Goal: Information Seeking & Learning: Learn about a topic

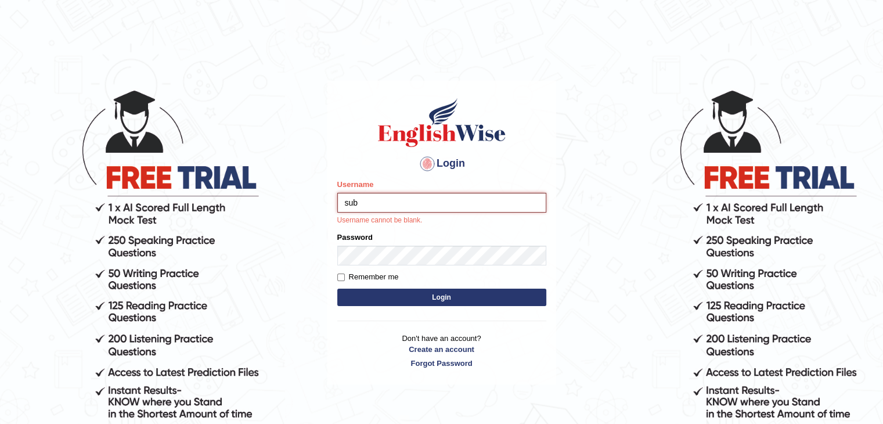
type input "suba"
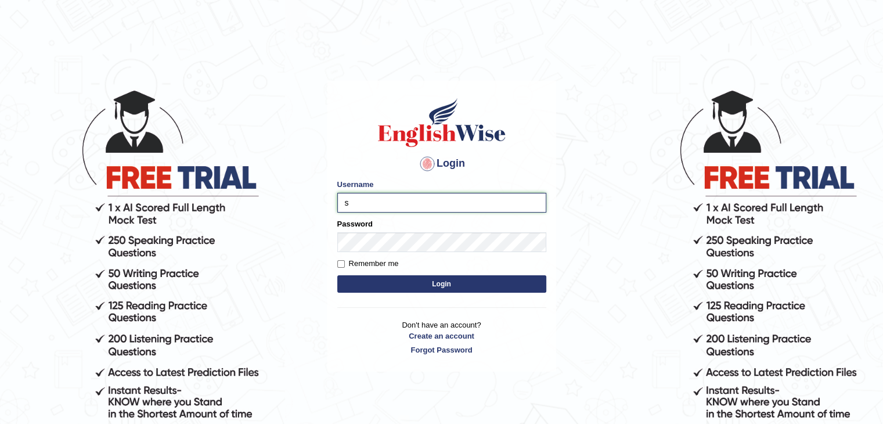
type input "Subashrubi"
click at [450, 283] on button "Login" at bounding box center [441, 283] width 209 height 17
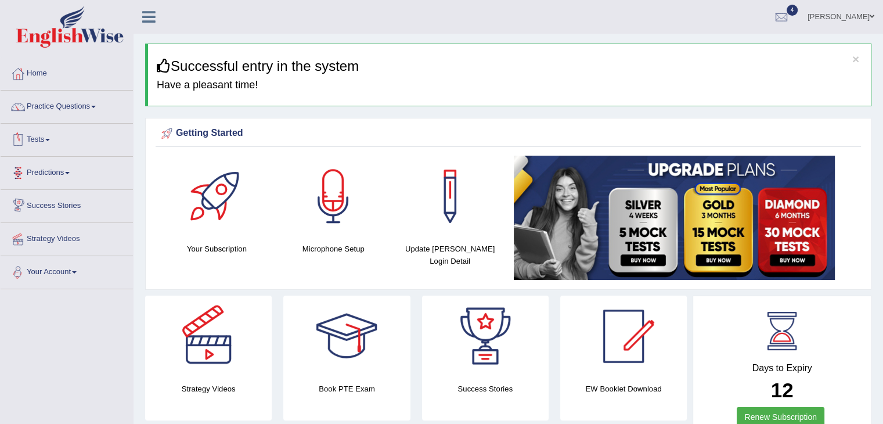
click at [56, 122] on li "Practice Questions Speaking Practice Read Aloud Repeat Sentence Describe Image …" at bounding box center [67, 107] width 132 height 33
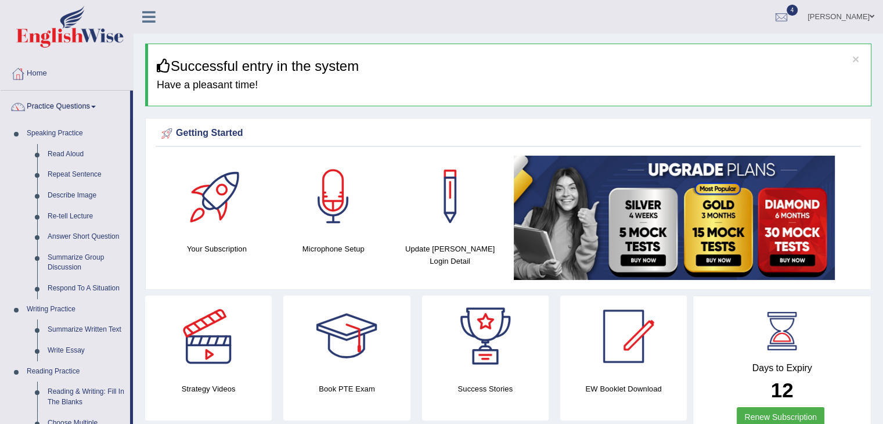
drag, startPoint x: 874, startPoint y: 98, endPoint x: 891, endPoint y: 98, distance: 16.8
click at [882, 98] on html "Toggle navigation Home Practice Questions Speaking Practice Read Aloud Repeat S…" at bounding box center [441, 212] width 883 height 424
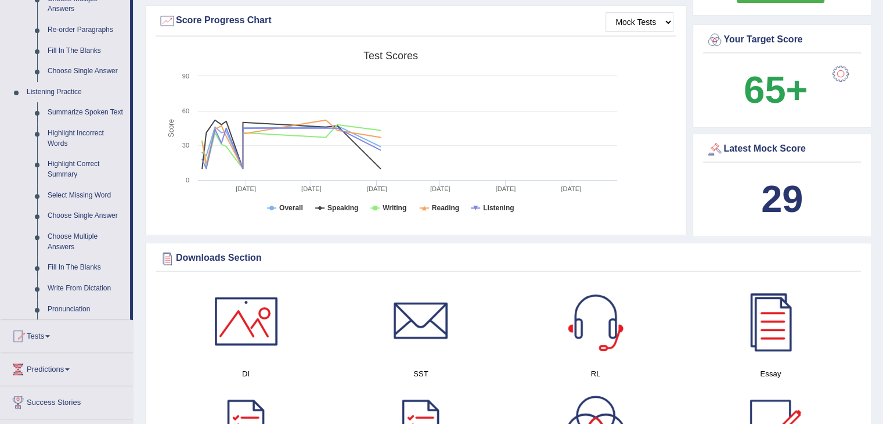
scroll to position [438, 0]
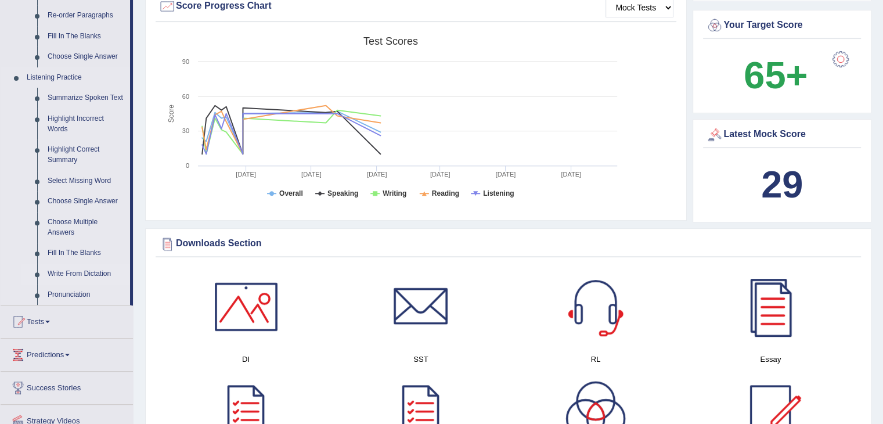
click at [63, 277] on link "Write From Dictation" at bounding box center [86, 274] width 88 height 21
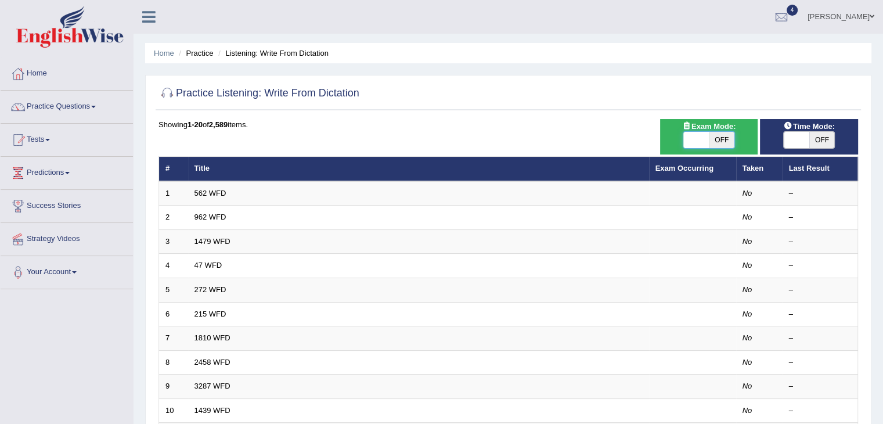
click at [688, 140] on span at bounding box center [696, 140] width 26 height 16
checkbox input "true"
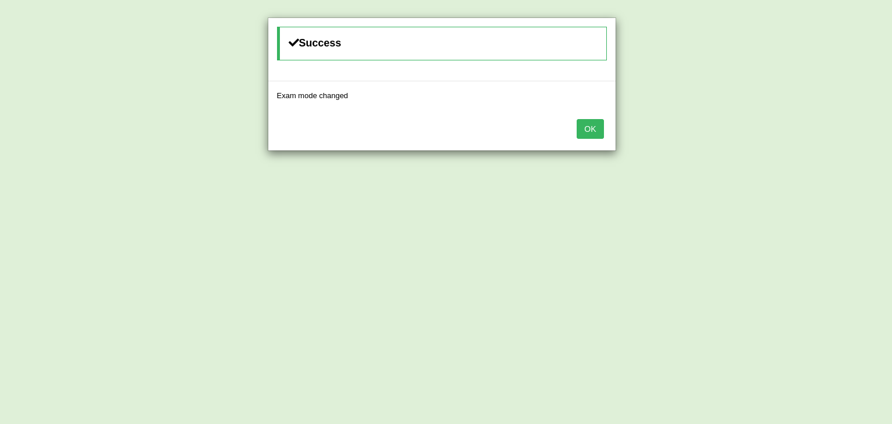
click at [595, 129] on button "OK" at bounding box center [589, 129] width 27 height 20
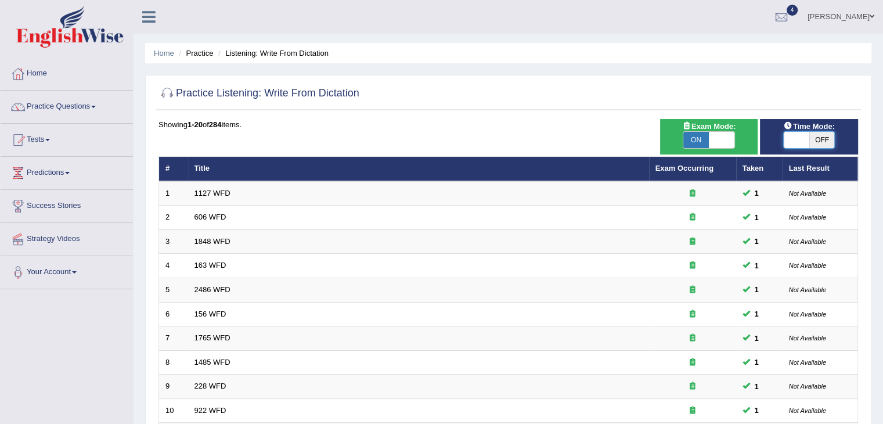
click at [804, 146] on span at bounding box center [797, 140] width 26 height 16
checkbox input "true"
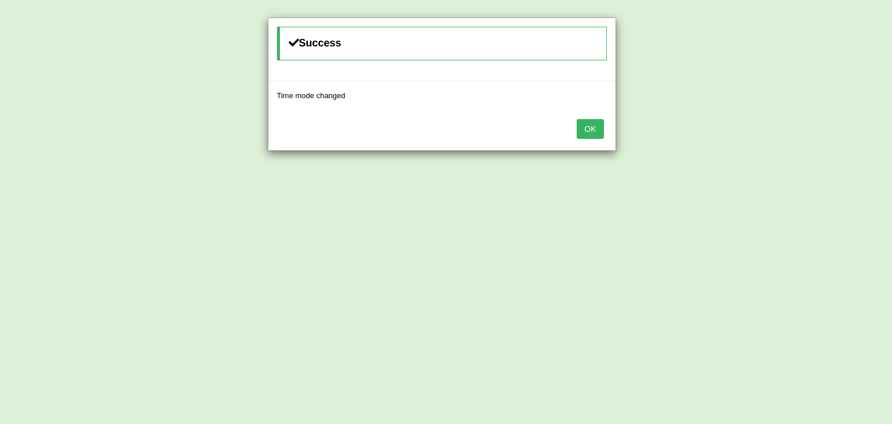
click at [585, 127] on button "OK" at bounding box center [589, 129] width 27 height 20
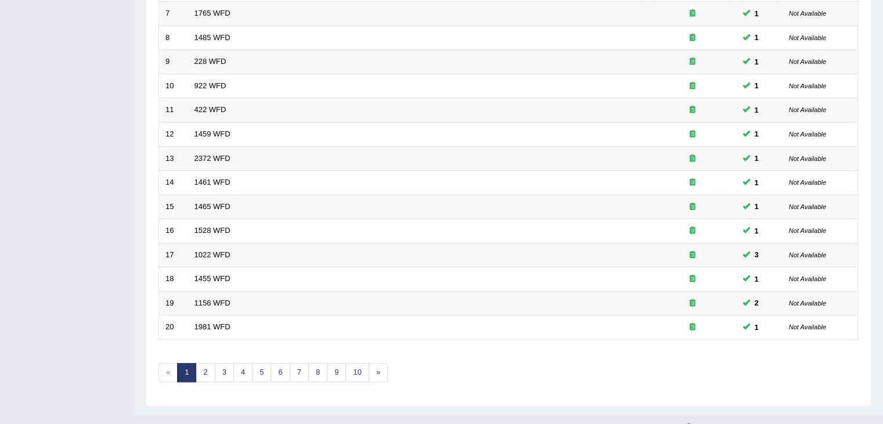
scroll to position [341, 0]
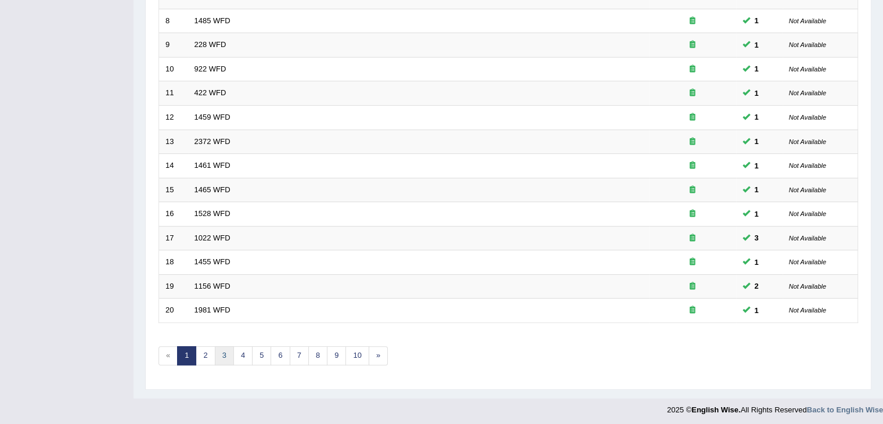
click at [224, 351] on link "3" at bounding box center [224, 355] width 19 height 19
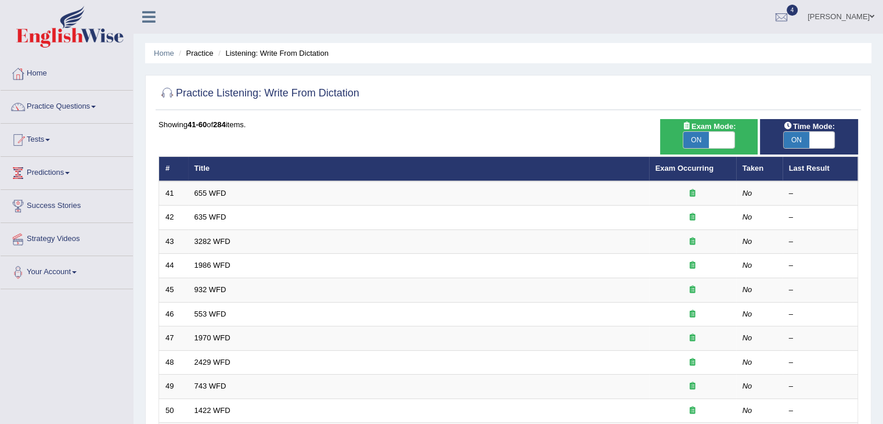
scroll to position [341, 0]
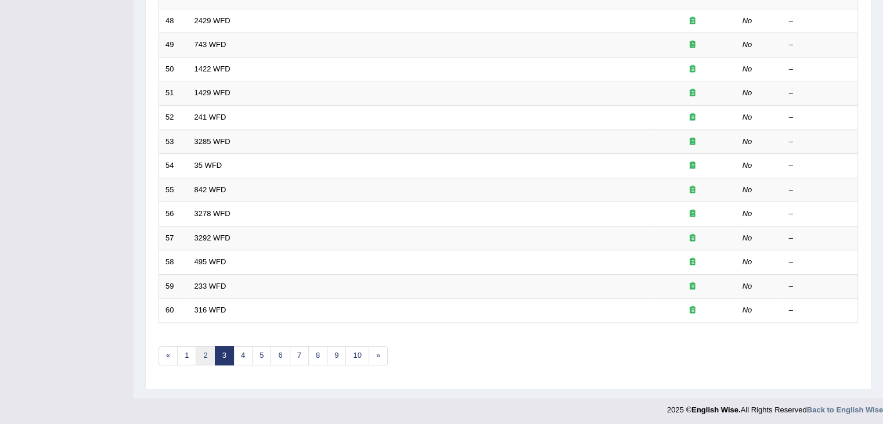
click at [204, 346] on link "2" at bounding box center [205, 355] width 19 height 19
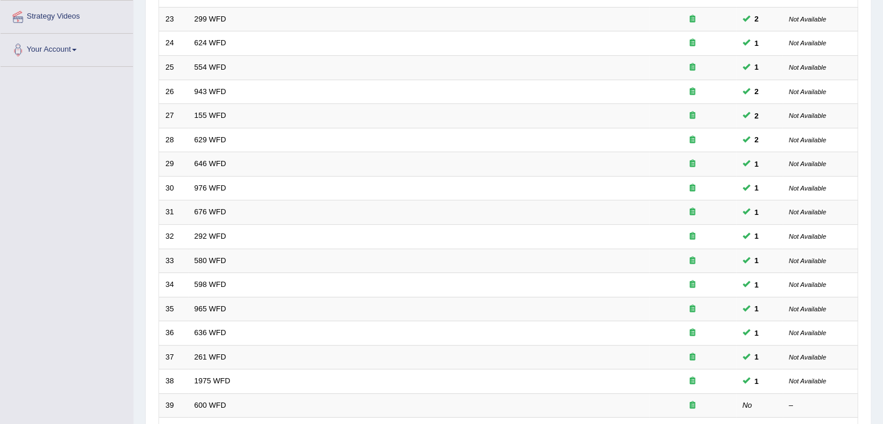
scroll to position [341, 0]
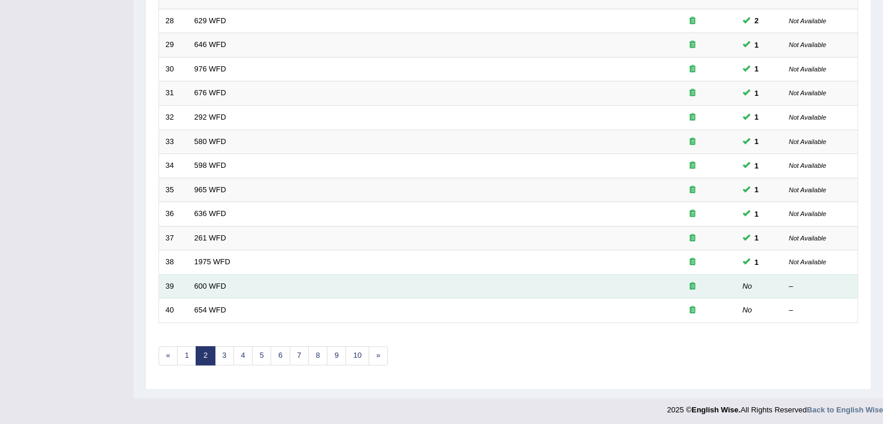
click at [199, 277] on td "600 WFD" at bounding box center [418, 286] width 461 height 24
click at [212, 284] on link "600 WFD" at bounding box center [210, 286] width 32 height 9
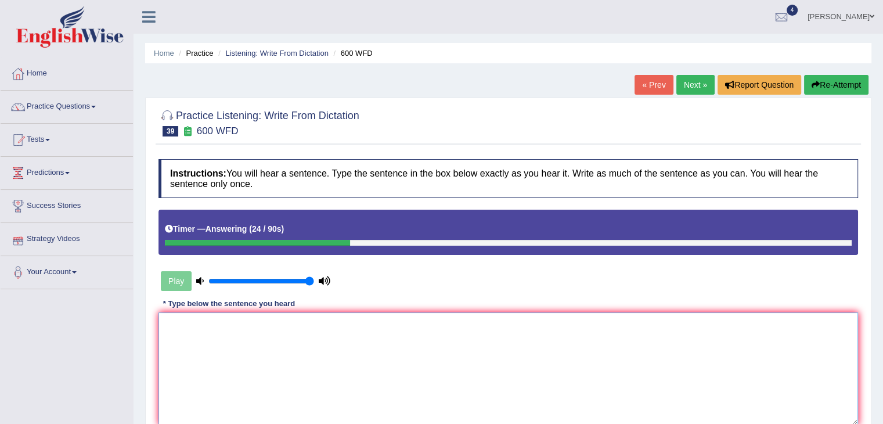
click at [392, 354] on textarea at bounding box center [507, 368] width 699 height 113
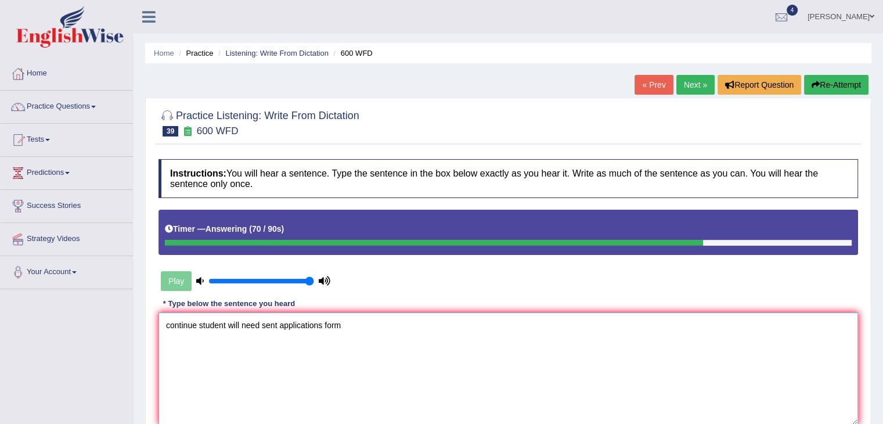
click at [259, 326] on textarea "continue student will need sent applications form" at bounding box center [507, 368] width 699 height 113
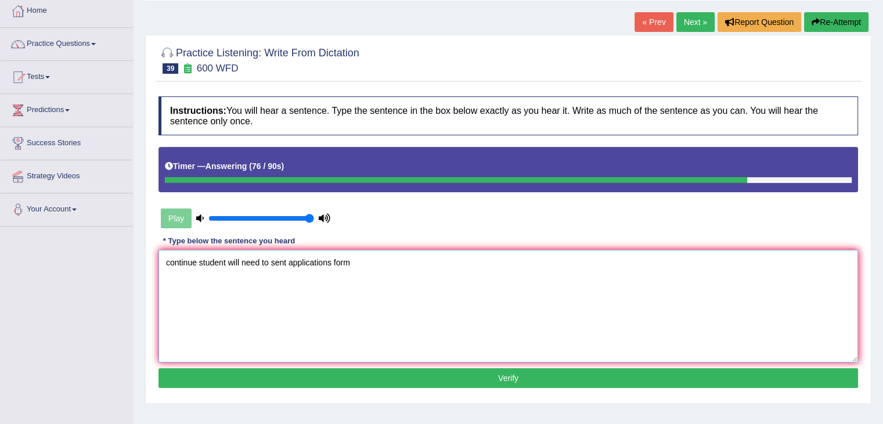
scroll to position [65, 0]
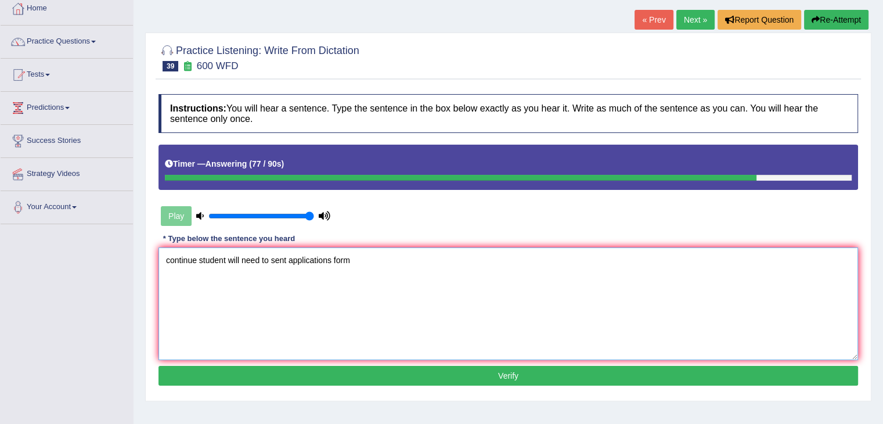
type textarea "continue student will need to sent applications form"
click at [484, 381] on button "Verify" at bounding box center [507, 376] width 699 height 20
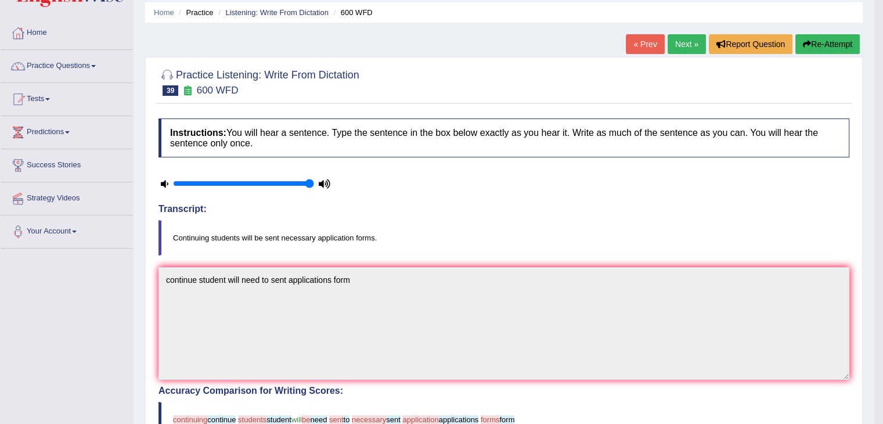
scroll to position [38, 0]
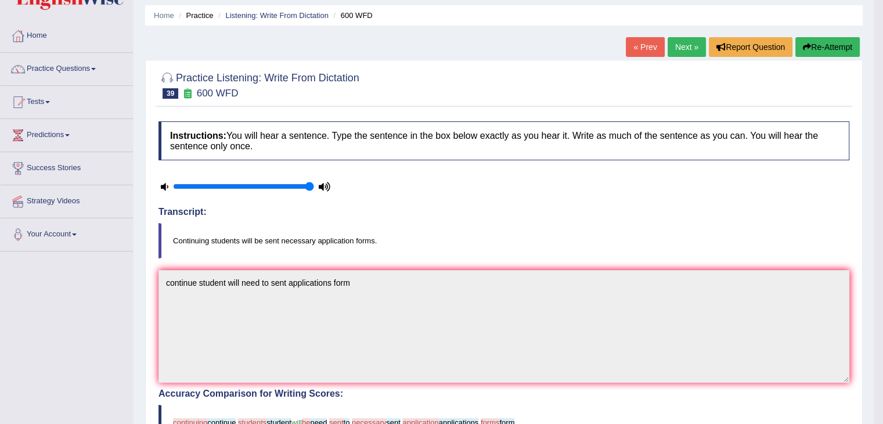
click at [812, 30] on div "Home Practice Listening: Write From Dictation 600 WFD « Prev Next » Report Ques…" at bounding box center [504, 340] width 741 height 757
click at [812, 42] on button "Re-Attempt" at bounding box center [827, 47] width 64 height 20
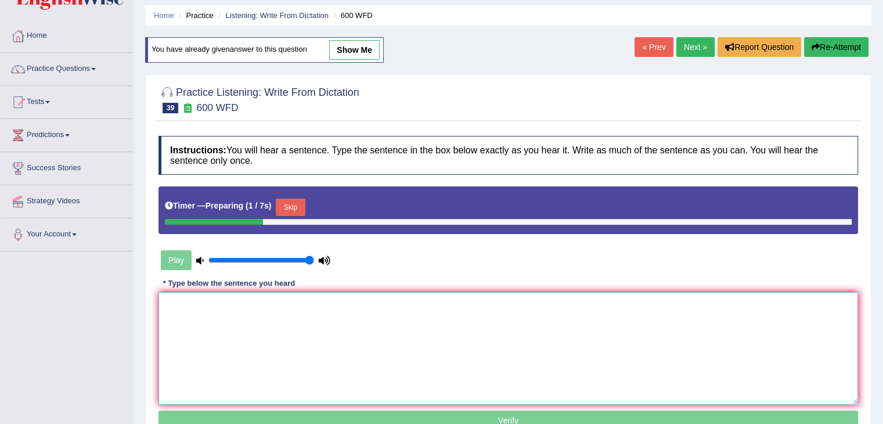
click at [290, 344] on textarea at bounding box center [507, 348] width 699 height 113
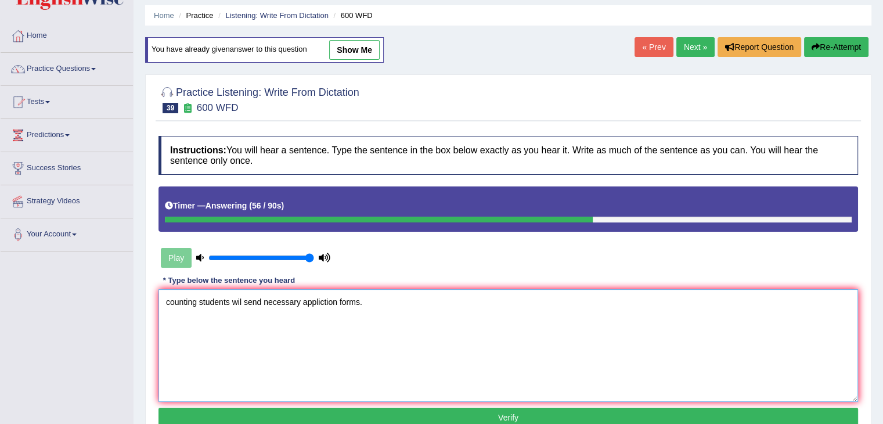
type textarea "counting students wil send necessary appliction forms."
click at [516, 417] on button "Verify" at bounding box center [507, 417] width 699 height 20
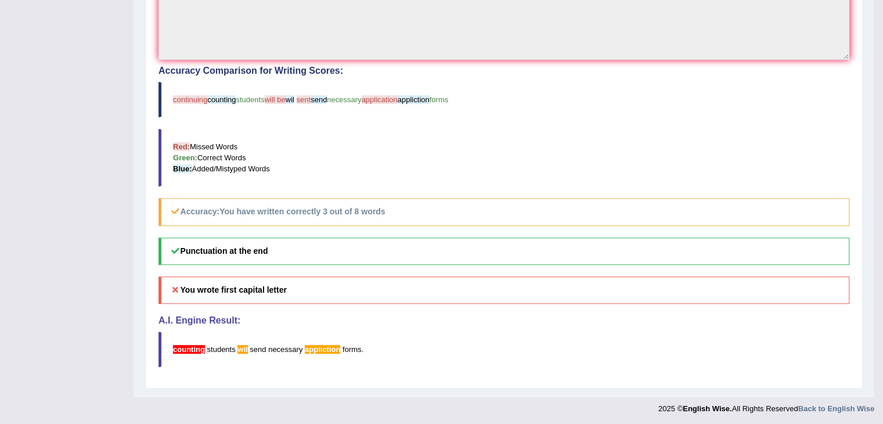
scroll to position [38, 0]
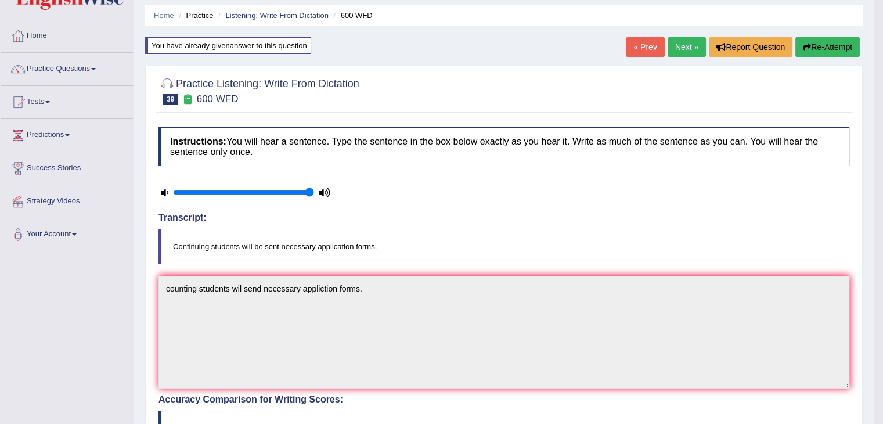
click at [670, 56] on div "« Prev Next » Report Question Re-Attempt" at bounding box center [744, 48] width 237 height 23
click at [675, 48] on link "Next »" at bounding box center [687, 47] width 38 height 20
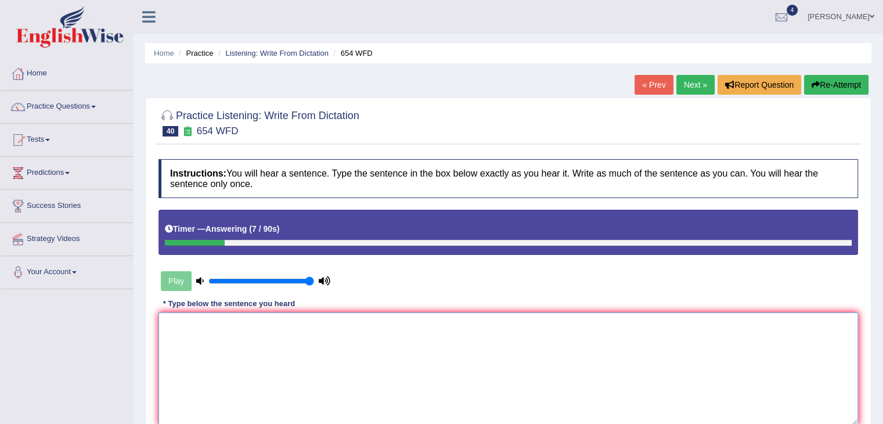
click at [570, 323] on textarea at bounding box center [507, 368] width 699 height 113
type textarea "Y"
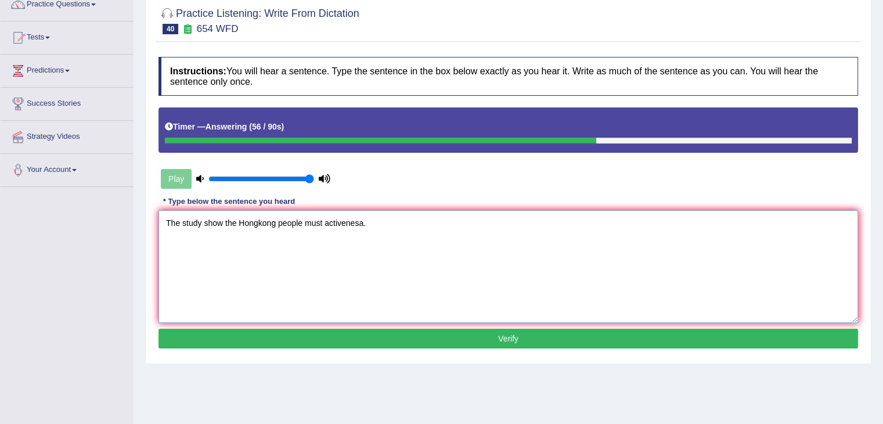
scroll to position [111, 0]
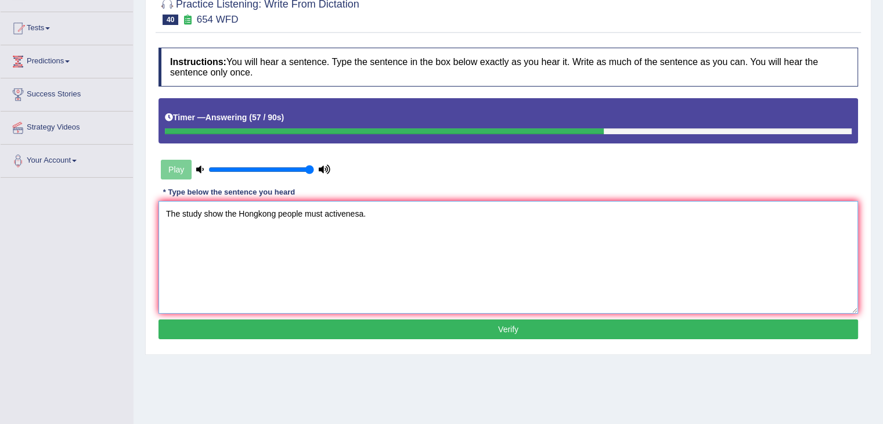
type textarea "The study show the Hongkong people must activenesa."
click at [445, 328] on button "Verify" at bounding box center [507, 329] width 699 height 20
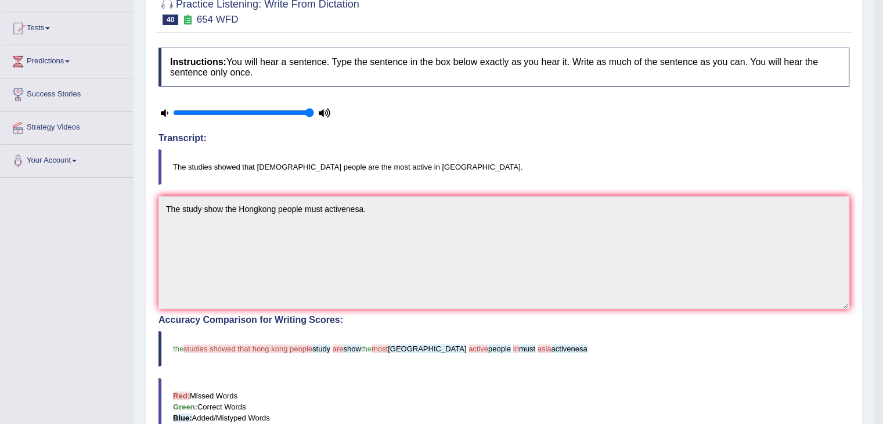
click at [822, 160] on div "Instructions: You will hear a sentence. Type the sentence in the box below exac…" at bounding box center [504, 336] width 697 height 589
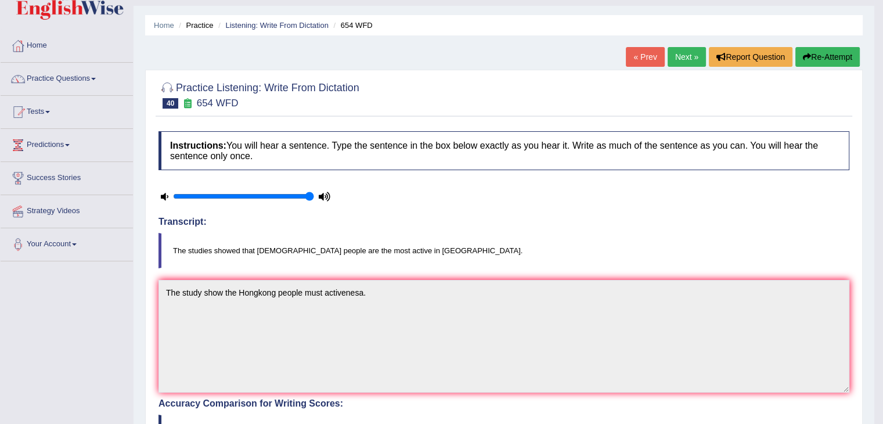
scroll to position [22, 0]
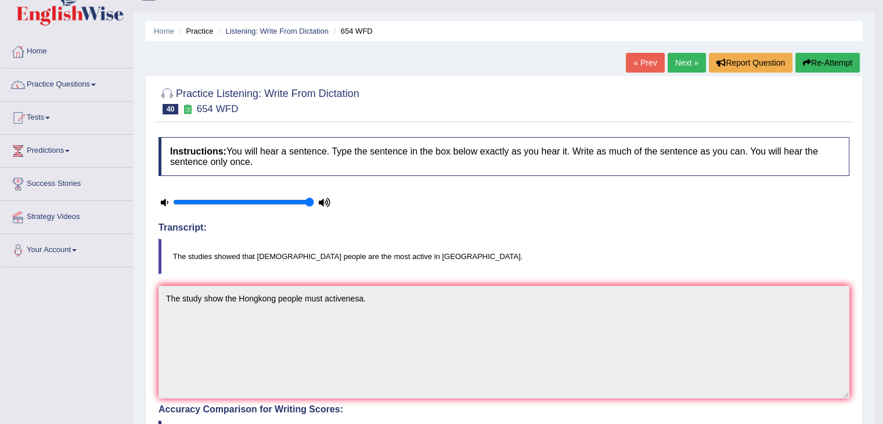
click at [806, 63] on icon "button" at bounding box center [807, 63] width 8 height 8
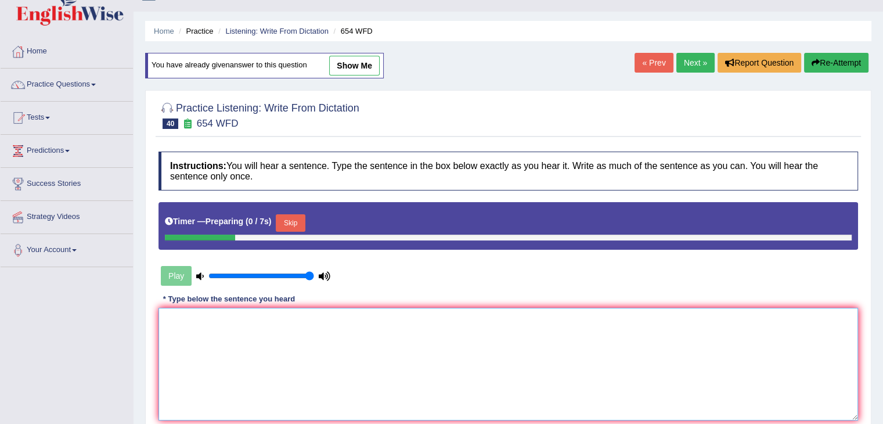
click at [370, 347] on textarea at bounding box center [507, 364] width 699 height 113
type textarea "t"
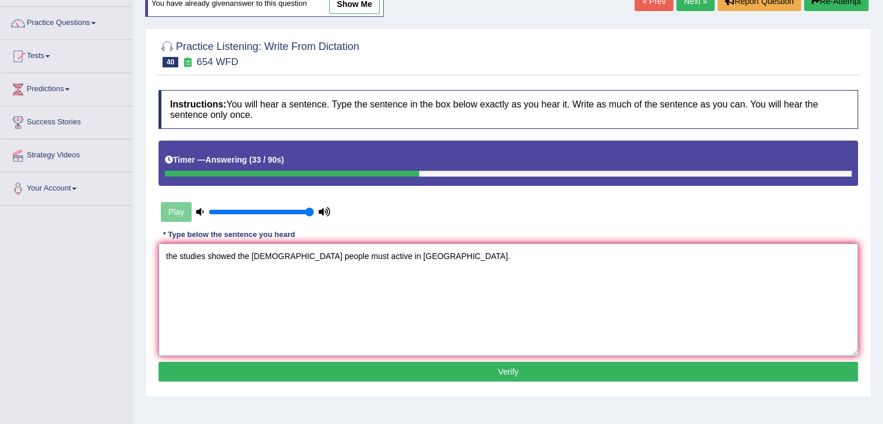
scroll to position [89, 0]
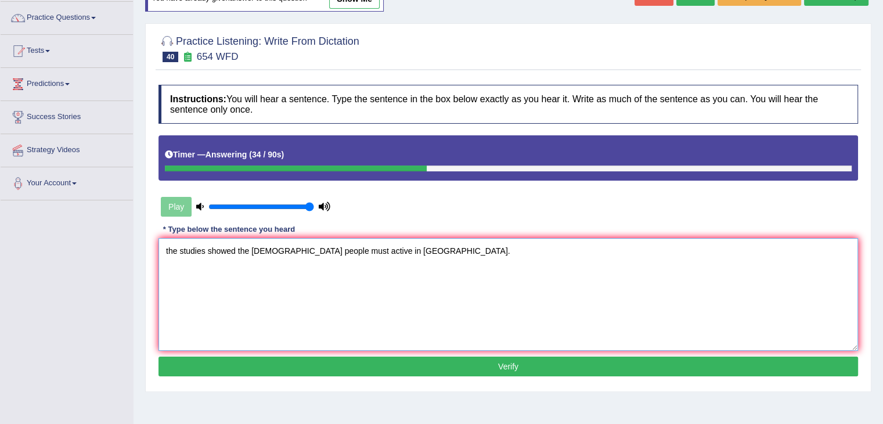
type textarea "the studies showed the Hong Kong people must active in asia."
click at [420, 365] on button "Verify" at bounding box center [507, 366] width 699 height 20
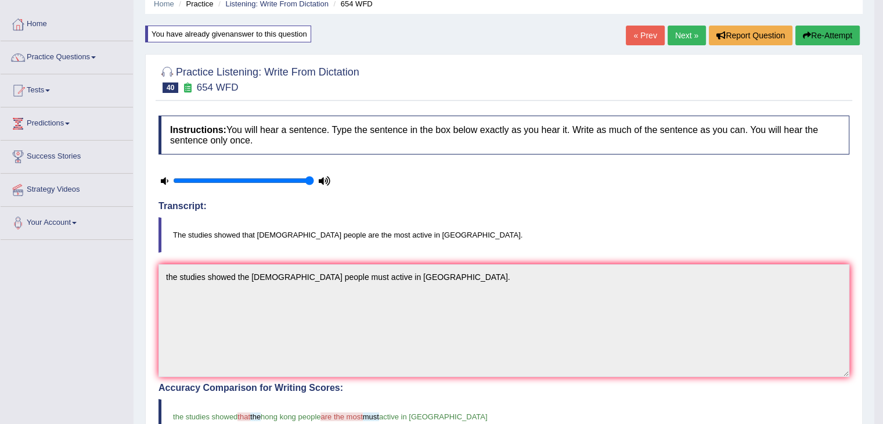
scroll to position [48, 0]
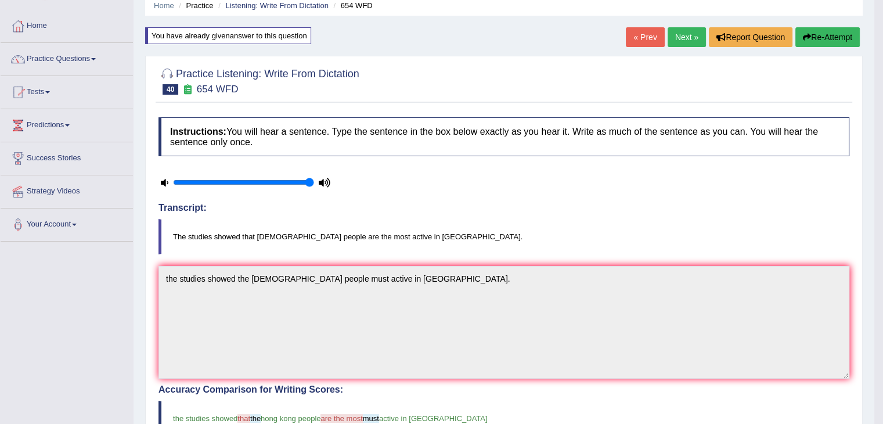
click at [686, 43] on link "Next »" at bounding box center [687, 37] width 38 height 20
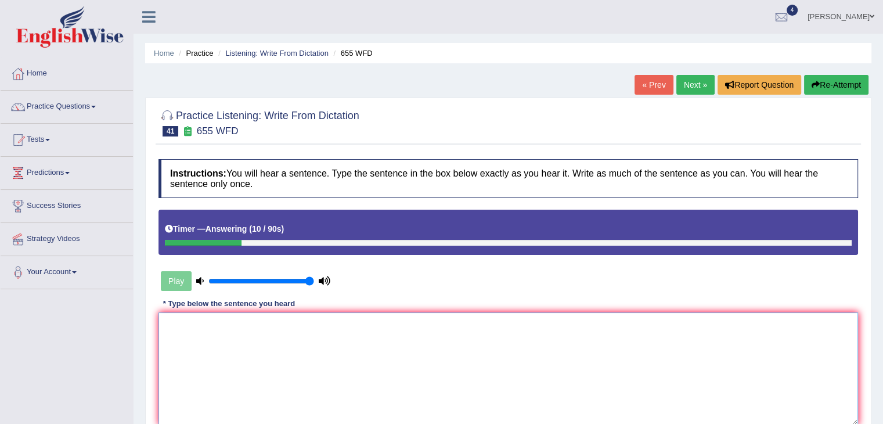
click at [446, 344] on textarea at bounding box center [507, 368] width 699 height 113
click at [276, 323] on textarea "The teacher suring the cake in classes." at bounding box center [507, 368] width 699 height 113
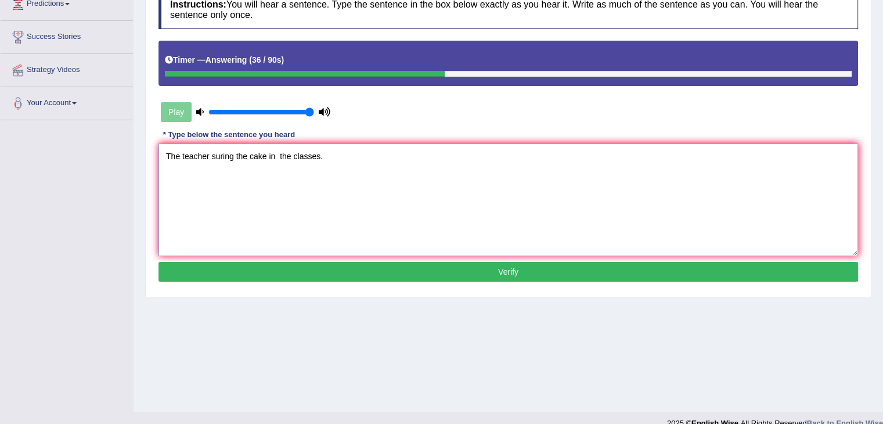
scroll to position [186, 0]
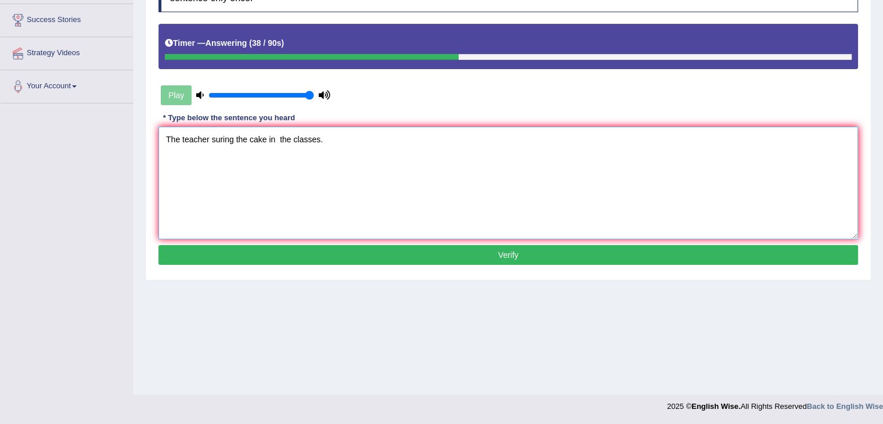
type textarea "The teacher suring the cake in the classes."
click at [344, 263] on div "Instructions: You will hear a sentence. Type the sentence in the box below exac…" at bounding box center [508, 120] width 705 height 306
drag, startPoint x: 336, startPoint y: 240, endPoint x: 341, endPoint y: 282, distance: 42.7
click at [341, 282] on div "Home Practice Listening: Write From Dictation 655 WFD « Prev Next » Report Ques…" at bounding box center [508, 104] width 749 height 580
drag, startPoint x: 341, startPoint y: 282, endPoint x: 341, endPoint y: 255, distance: 27.3
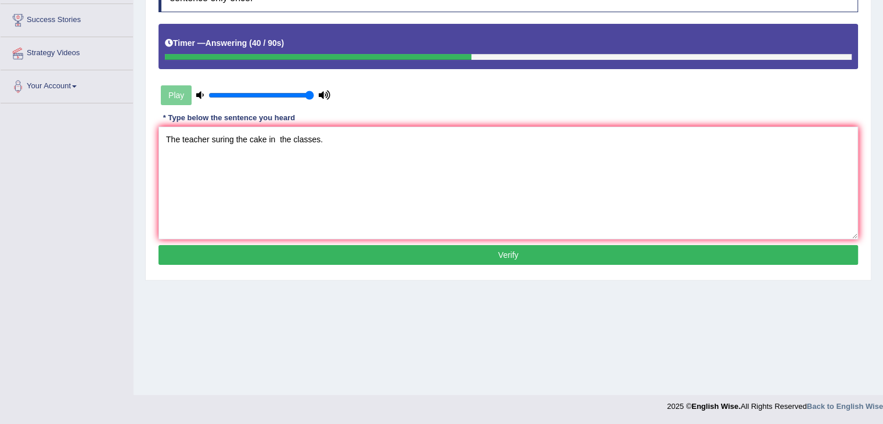
click at [341, 255] on div "Home Practice Listening: Write From Dictation 655 WFD « Prev Next » Report Ques…" at bounding box center [508, 104] width 749 height 580
click at [341, 255] on button "Verify" at bounding box center [507, 255] width 699 height 20
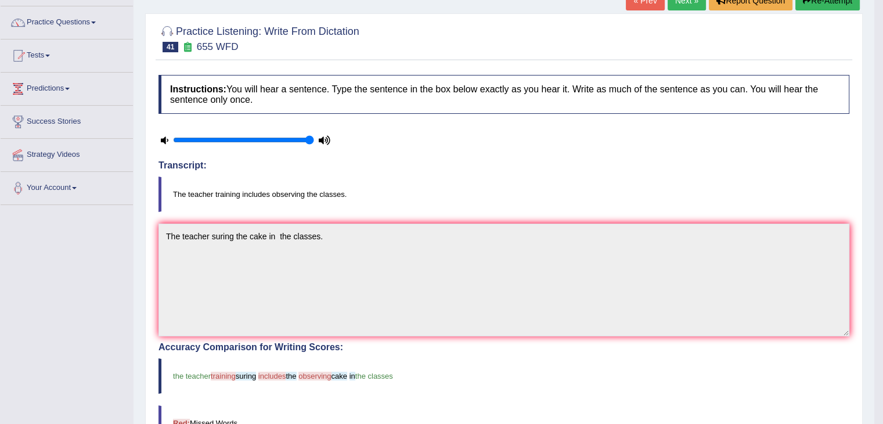
scroll to position [0, 0]
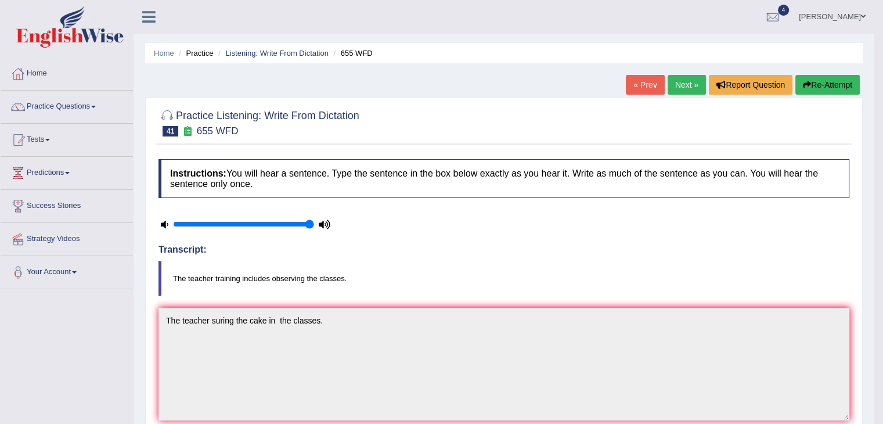
click at [39, 110] on link "Practice Questions" at bounding box center [67, 105] width 132 height 29
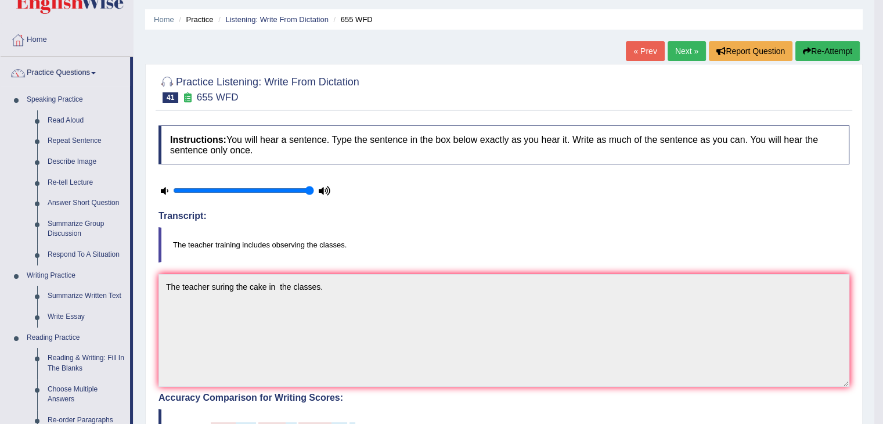
scroll to position [37, 0]
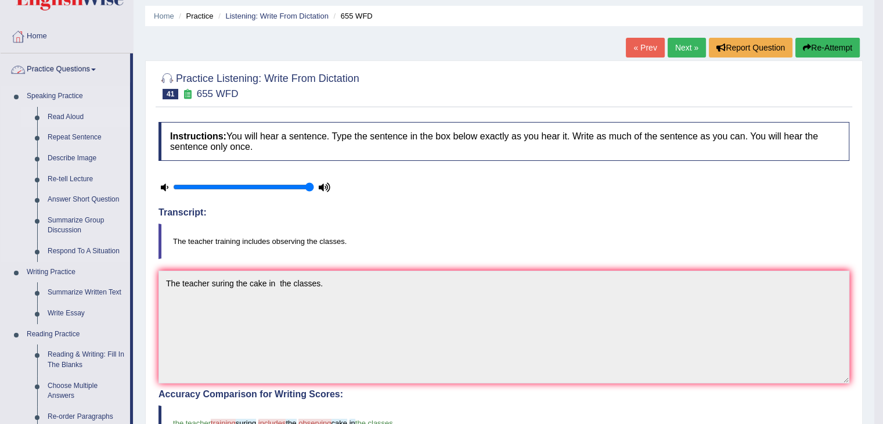
click at [52, 119] on link "Read Aloud" at bounding box center [86, 117] width 88 height 21
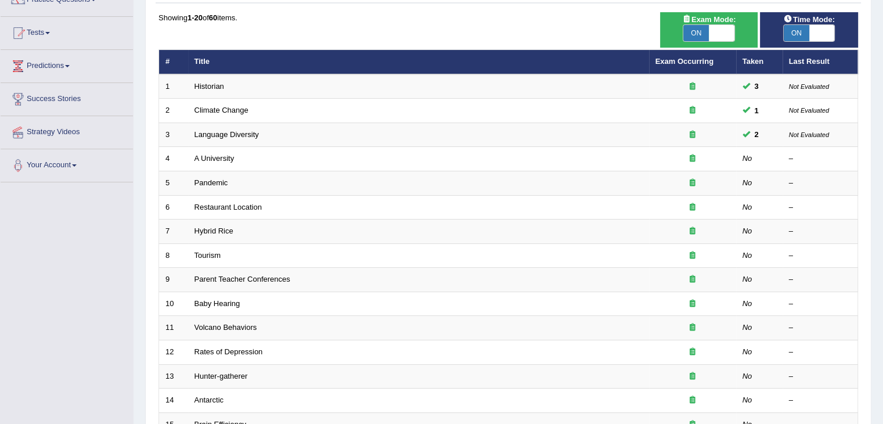
scroll to position [106, 0]
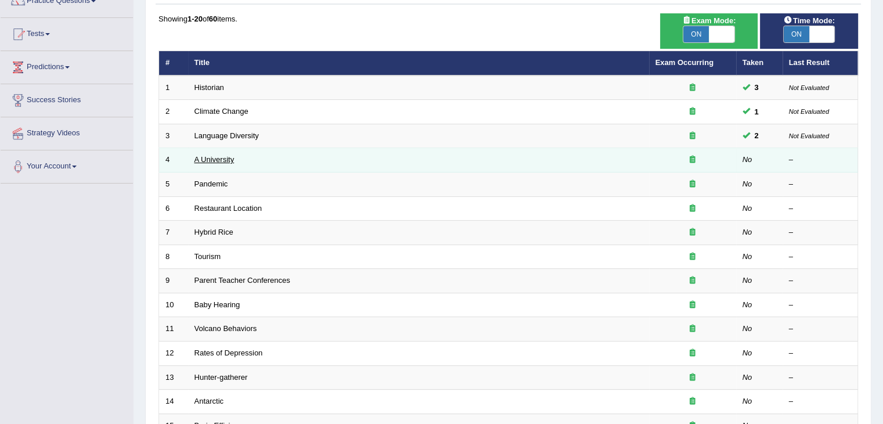
click at [214, 161] on link "A University" at bounding box center [214, 159] width 40 height 9
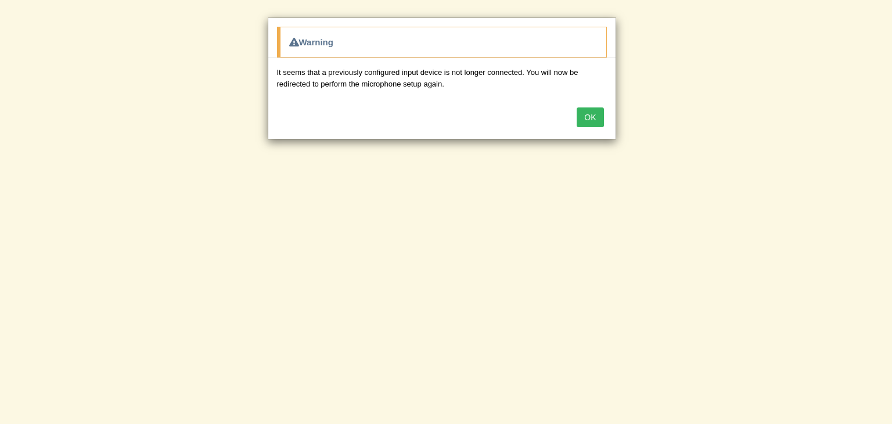
click at [592, 127] on div "OK" at bounding box center [441, 118] width 347 height 41
click at [592, 119] on button "OK" at bounding box center [589, 117] width 27 height 20
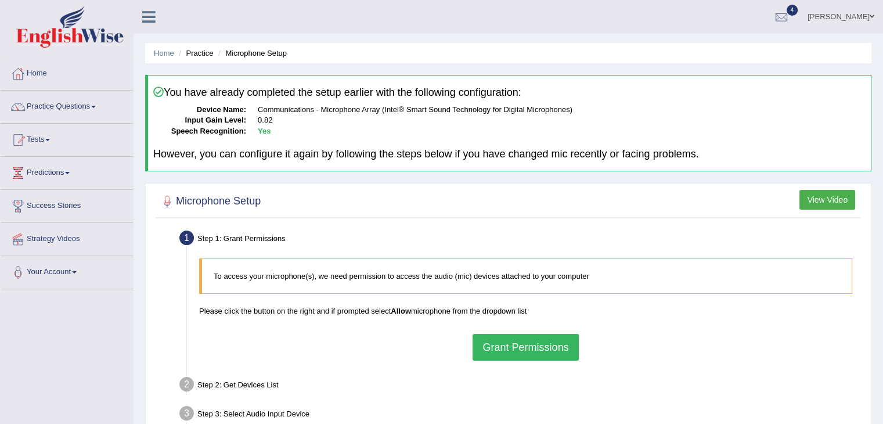
click at [502, 351] on button "Grant Permissions" at bounding box center [525, 347] width 106 height 27
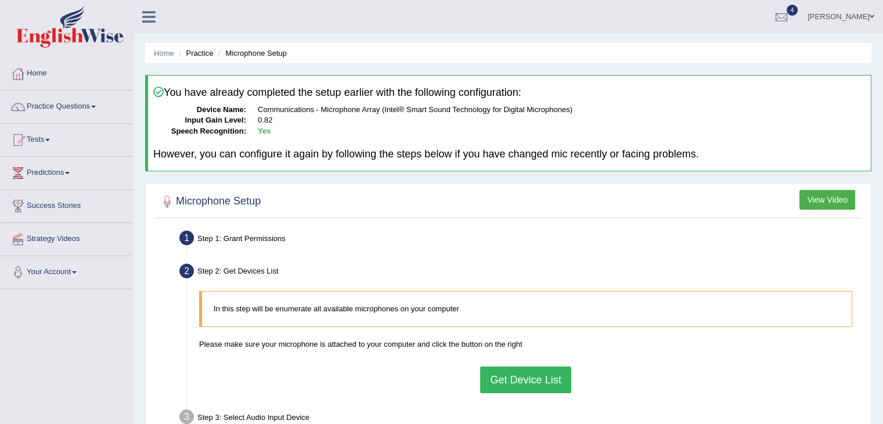
click at [509, 376] on button "Get Device List" at bounding box center [525, 379] width 91 height 27
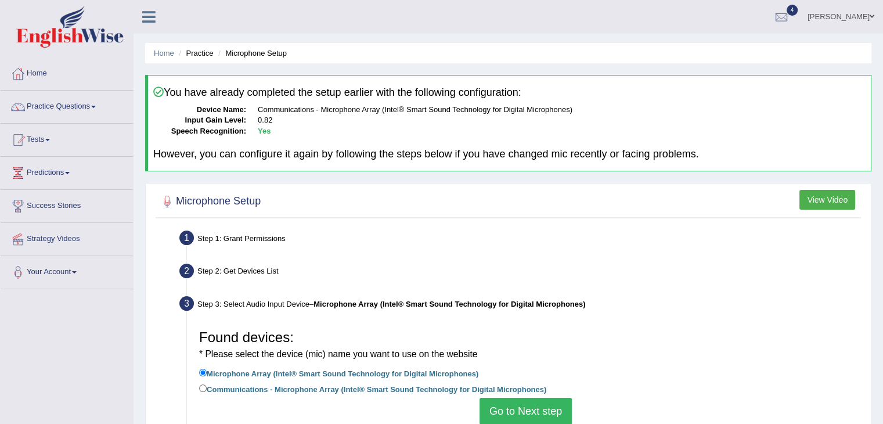
click at [509, 405] on button "Go to Next step" at bounding box center [525, 411] width 92 height 27
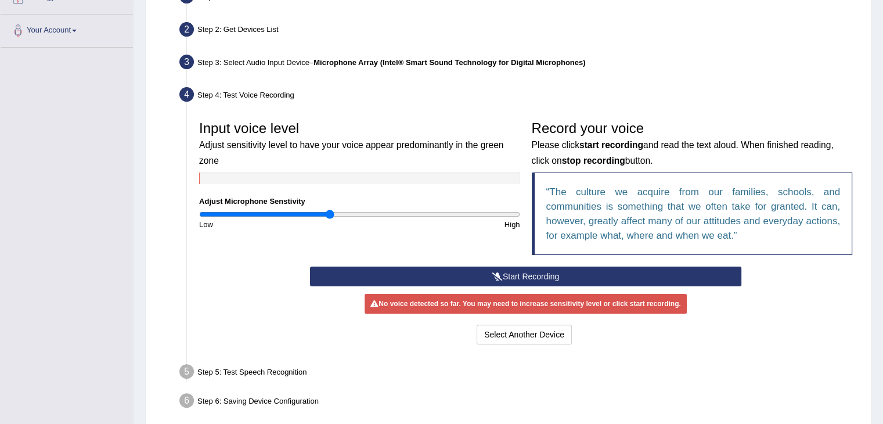
scroll to position [254, 0]
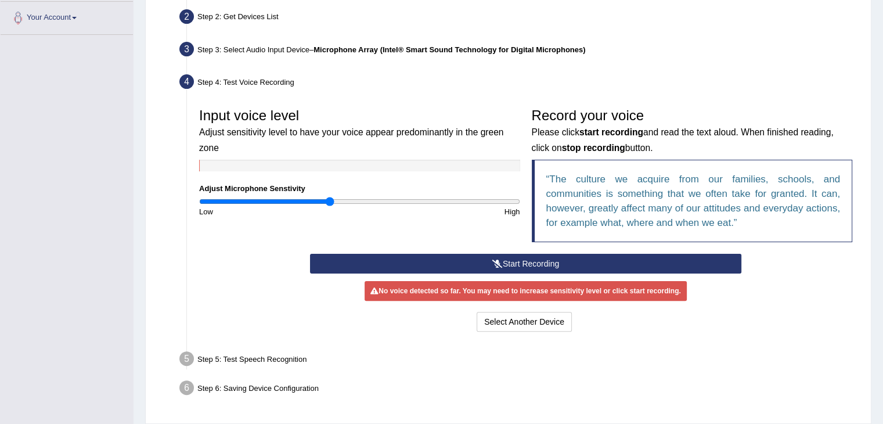
click at [520, 266] on button "Start Recording" at bounding box center [525, 264] width 431 height 20
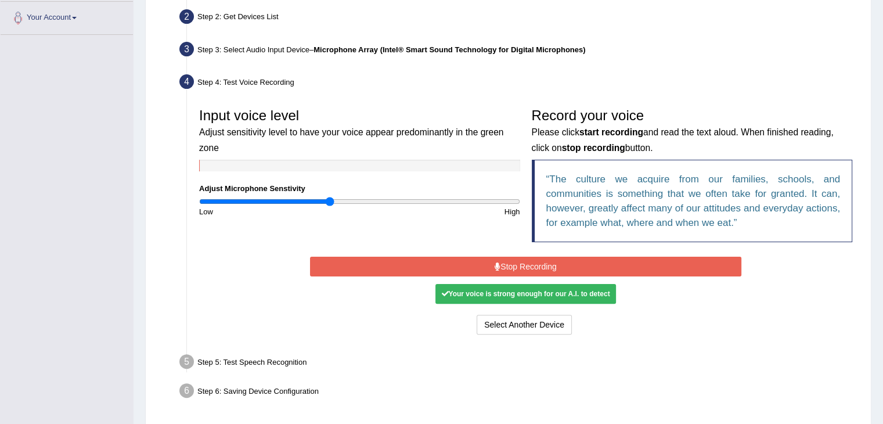
click at [538, 263] on button "Stop Recording" at bounding box center [525, 267] width 431 height 20
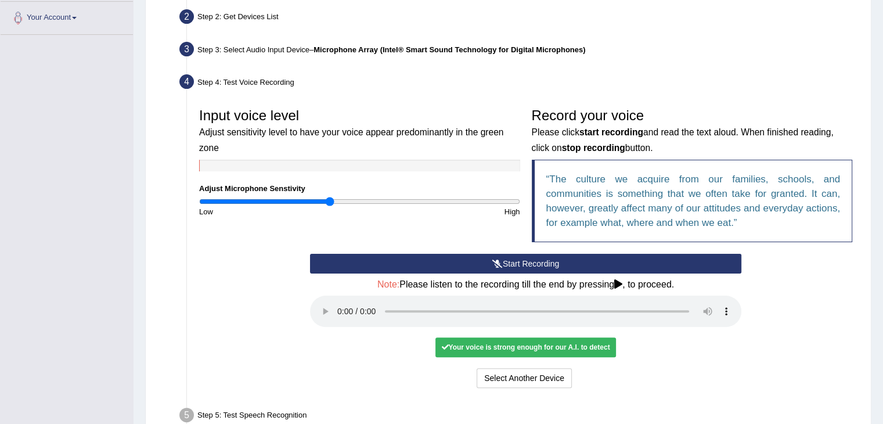
scroll to position [347, 0]
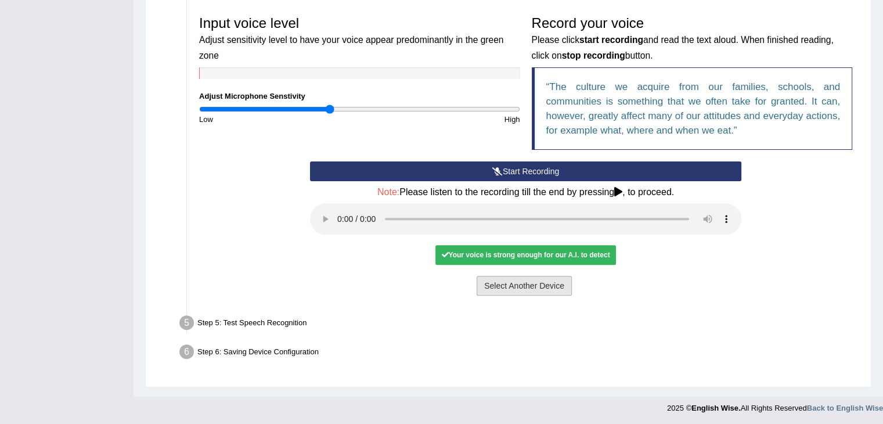
click at [507, 290] on button "Select Another Device" at bounding box center [524, 286] width 95 height 20
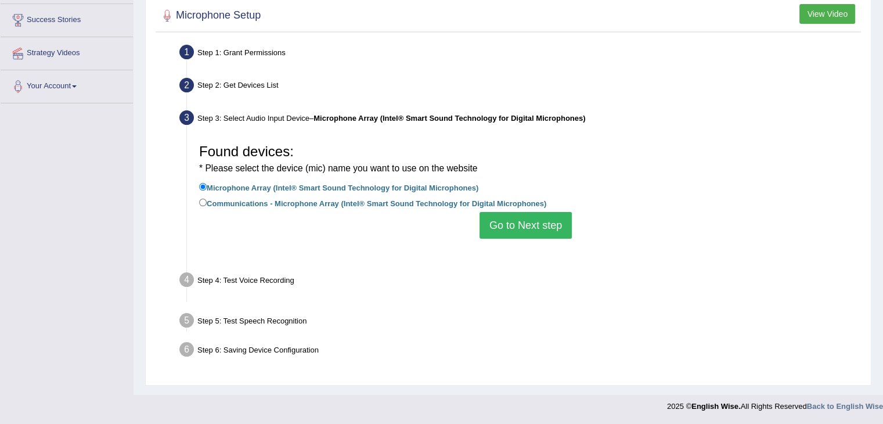
scroll to position [186, 0]
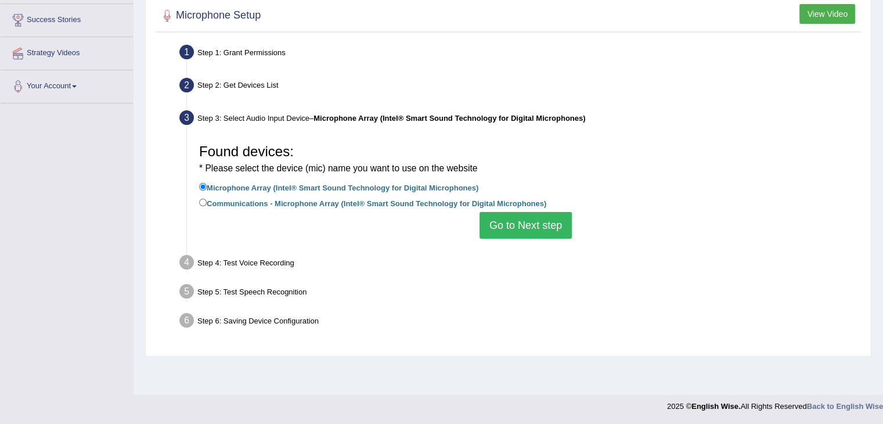
click at [528, 233] on button "Go to Next step" at bounding box center [525, 225] width 92 height 27
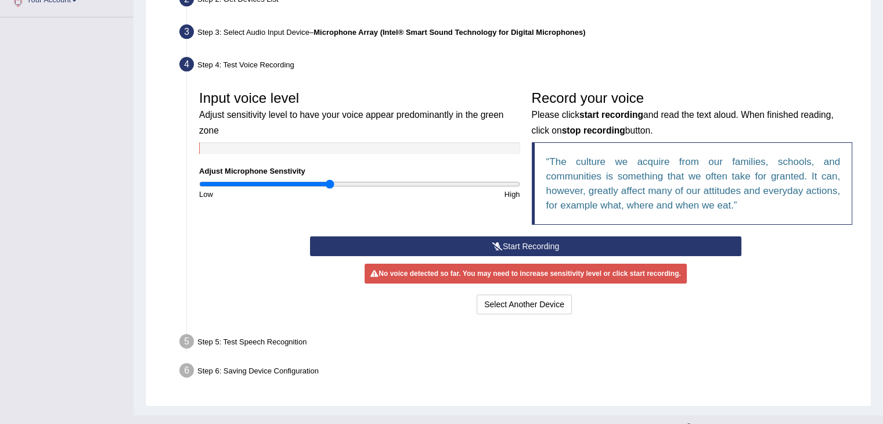
scroll to position [281, 0]
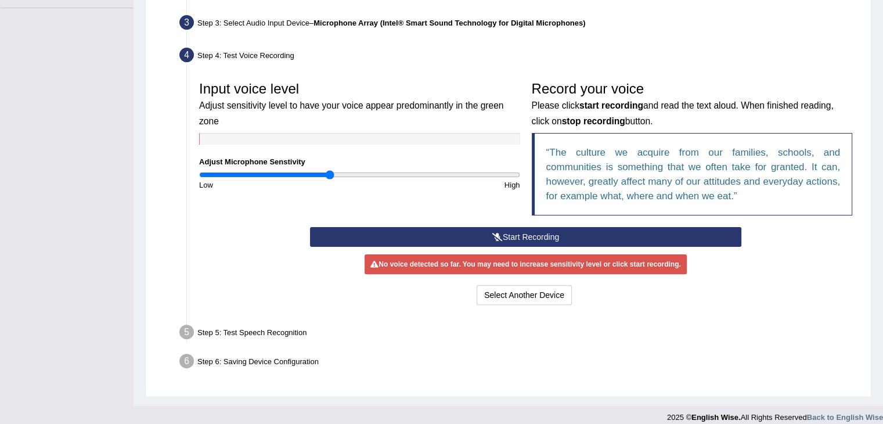
click at [629, 238] on button "Start Recording" at bounding box center [525, 237] width 431 height 20
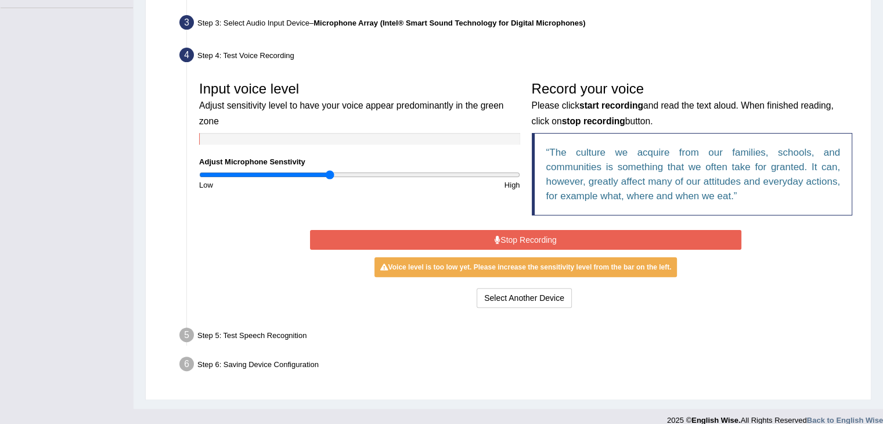
click at [629, 238] on button "Stop Recording" at bounding box center [525, 240] width 431 height 20
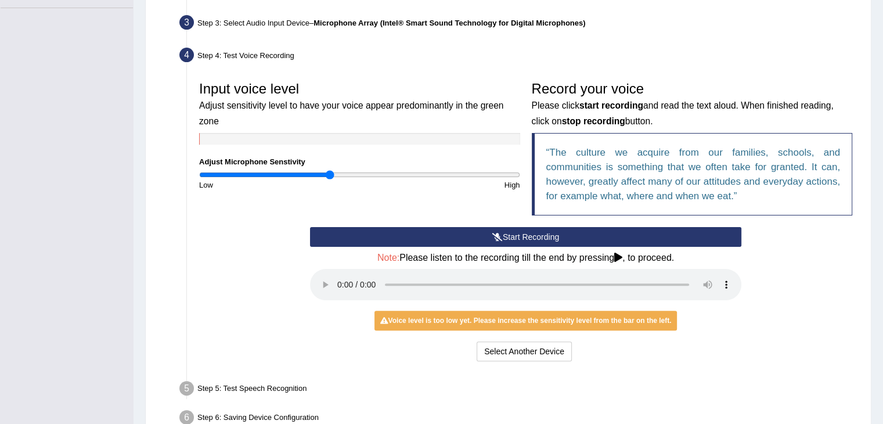
click at [539, 233] on button "Start Recording" at bounding box center [525, 237] width 431 height 20
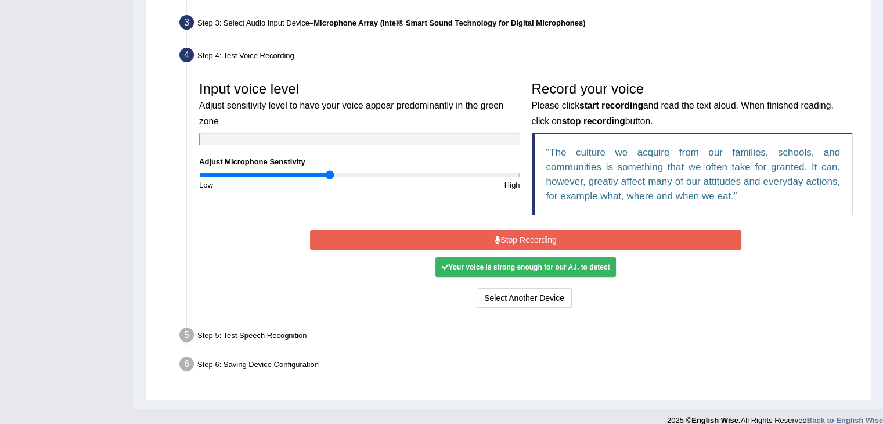
click at [550, 235] on button "Stop Recording" at bounding box center [525, 240] width 431 height 20
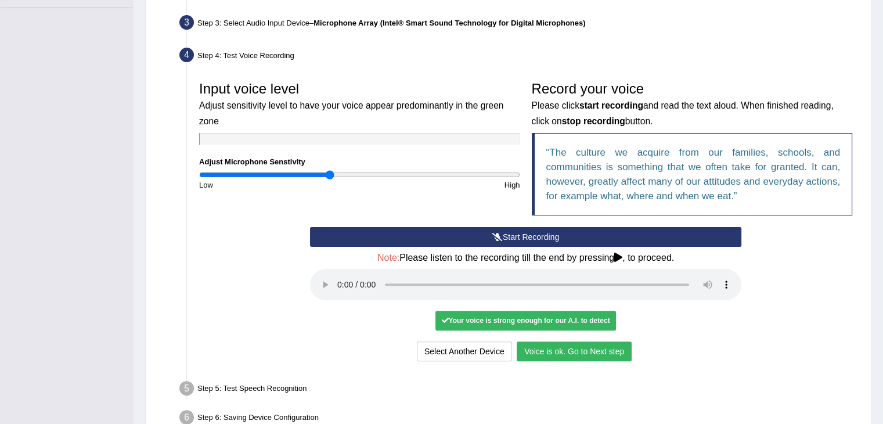
click at [560, 350] on button "Voice is ok. Go to Next step" at bounding box center [574, 351] width 115 height 20
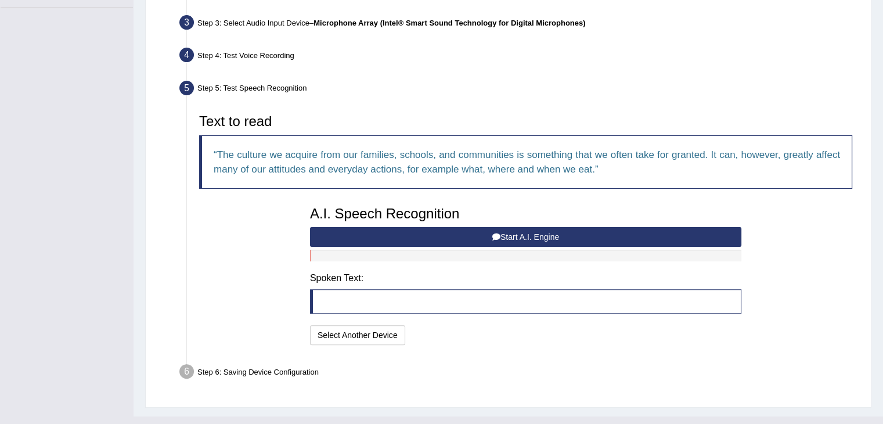
click at [486, 238] on button "Start A.I. Engine" at bounding box center [525, 237] width 431 height 20
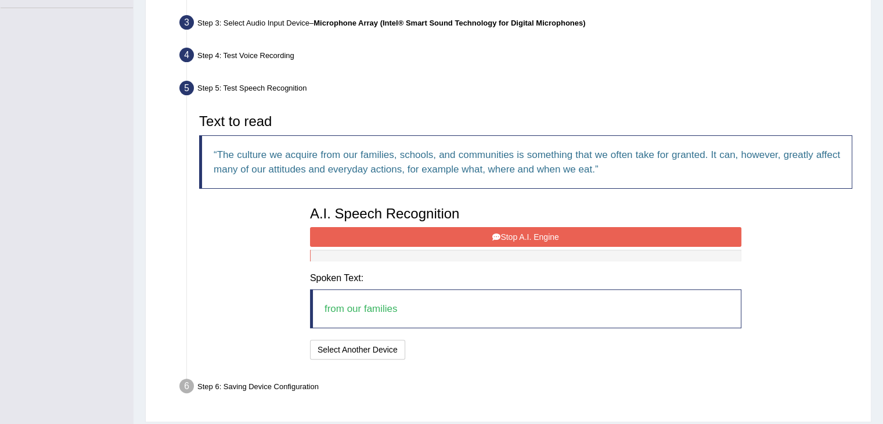
click at [510, 237] on button "Stop A.I. Engine" at bounding box center [525, 237] width 431 height 20
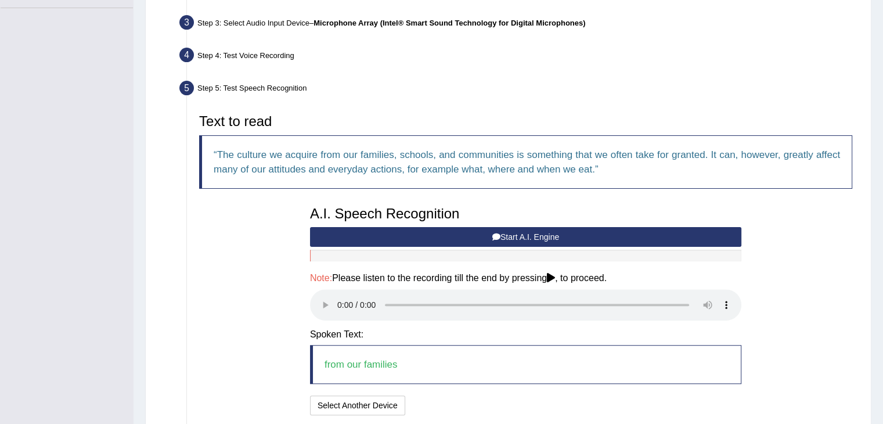
click at [540, 237] on button "Start A.I. Engine" at bounding box center [525, 237] width 431 height 20
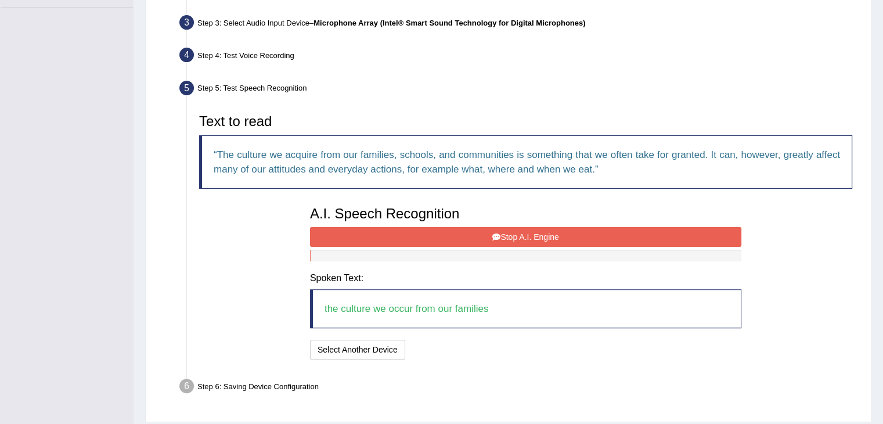
drag, startPoint x: 481, startPoint y: 223, endPoint x: 483, endPoint y: 237, distance: 13.6
click at [483, 237] on div "A.I. Speech Recognition Start A.I. Engine Stop A.I. Engine Note: Please listen …" at bounding box center [525, 281] width 443 height 162
click at [483, 237] on button "Stop A.I. Engine" at bounding box center [525, 237] width 431 height 20
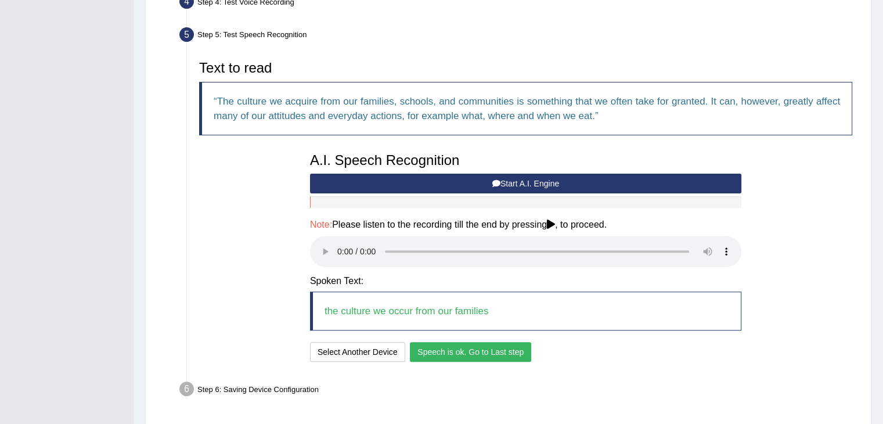
scroll to position [371, 0]
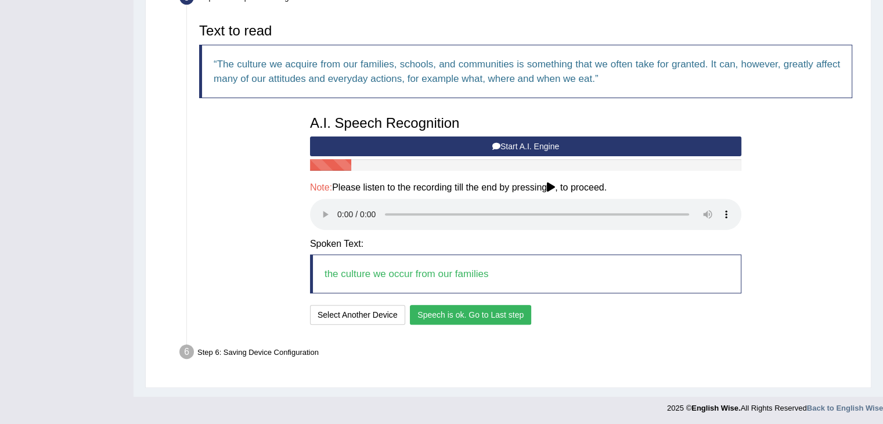
click at [471, 309] on button "Speech is ok. Go to Last step" at bounding box center [470, 315] width 121 height 20
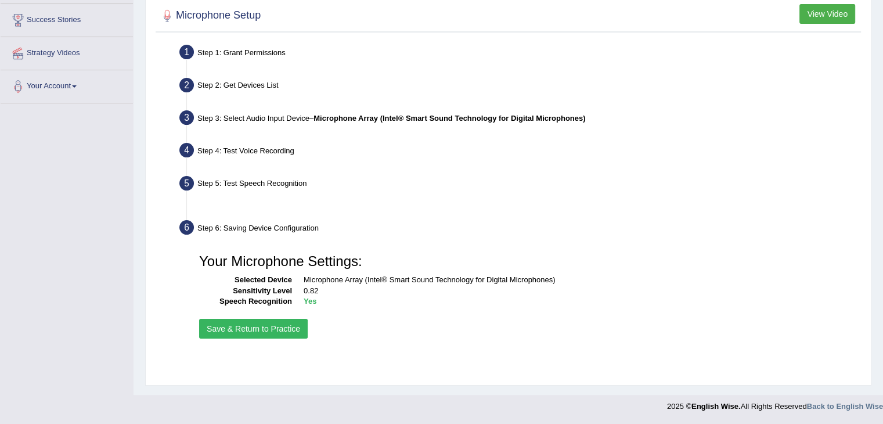
scroll to position [186, 0]
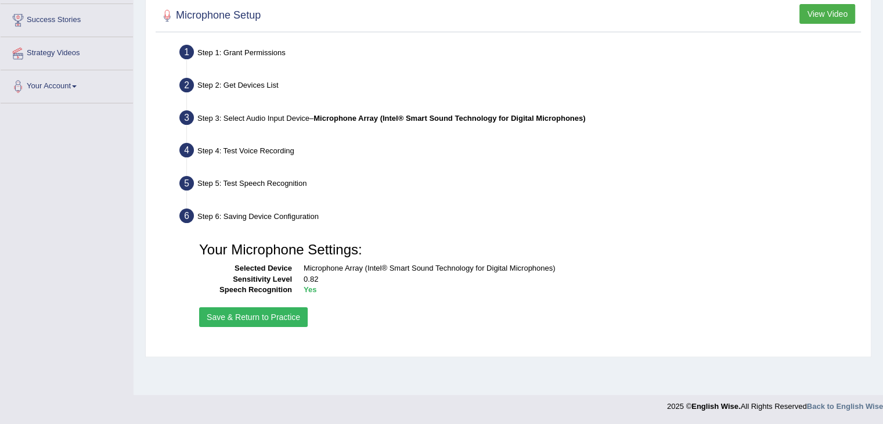
click at [242, 323] on button "Save & Return to Practice" at bounding box center [253, 317] width 109 height 20
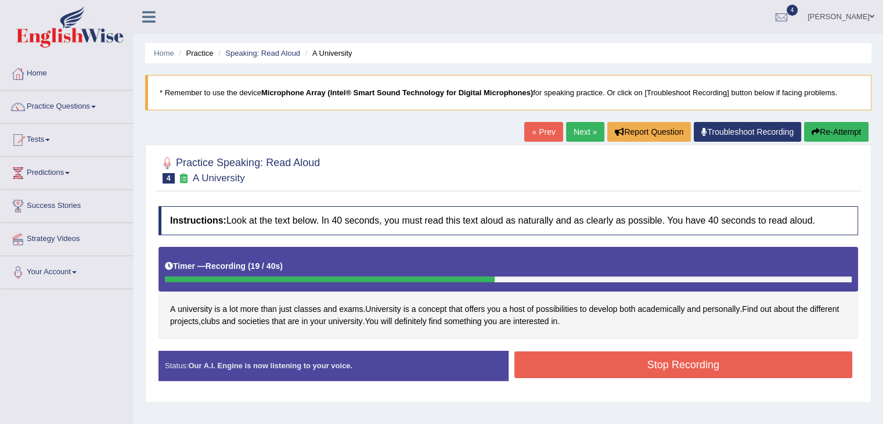
click at [552, 357] on button "Stop Recording" at bounding box center [683, 364] width 338 height 27
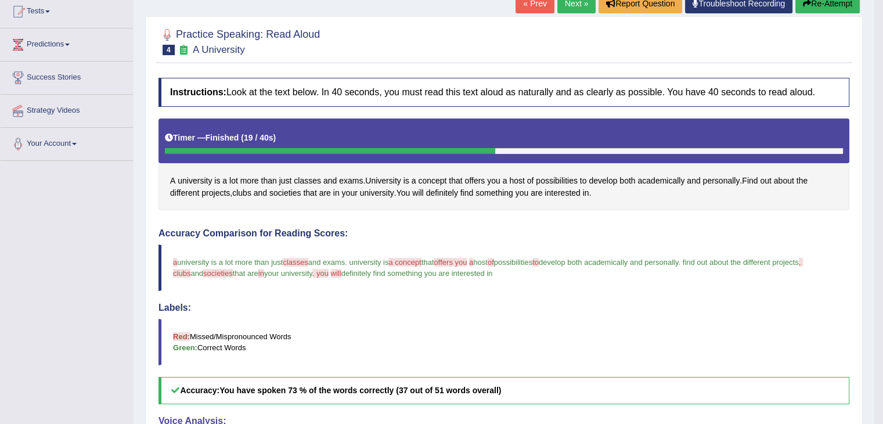
scroll to position [123, 0]
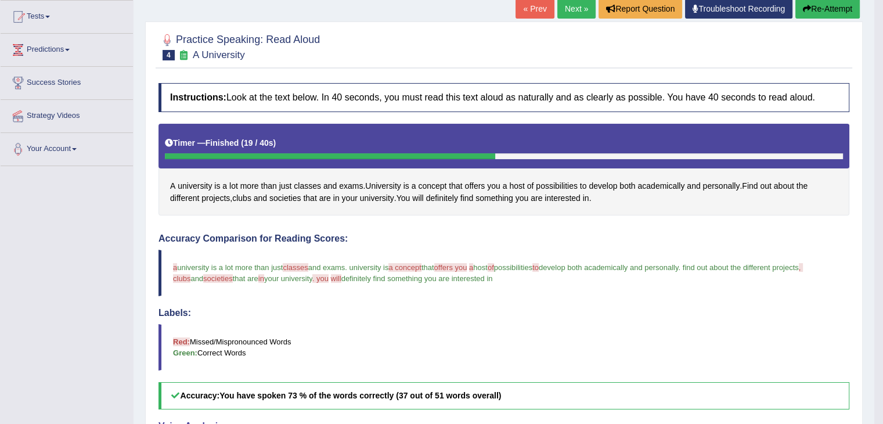
click at [807, 12] on button "Re-Attempt" at bounding box center [827, 9] width 64 height 20
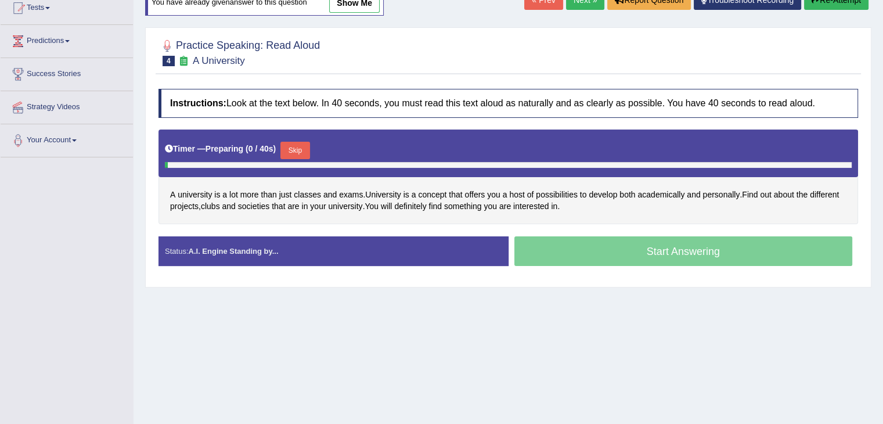
scroll to position [132, 0]
click at [288, 149] on button "Skip" at bounding box center [294, 150] width 29 height 17
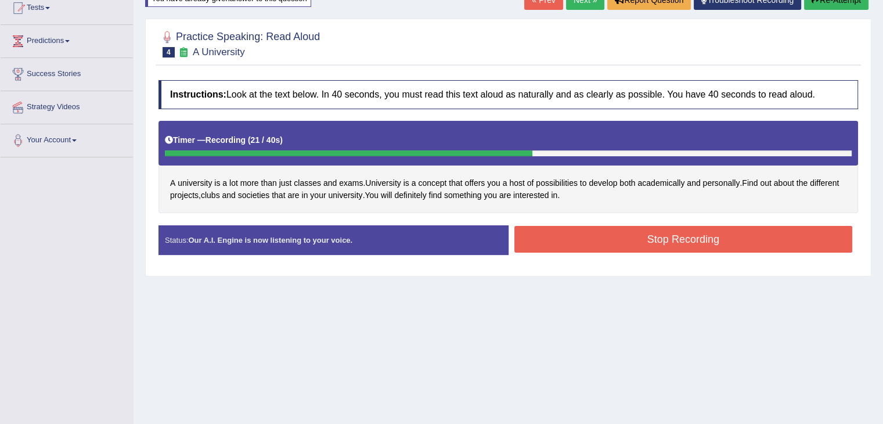
click at [539, 229] on button "Stop Recording" at bounding box center [683, 239] width 338 height 27
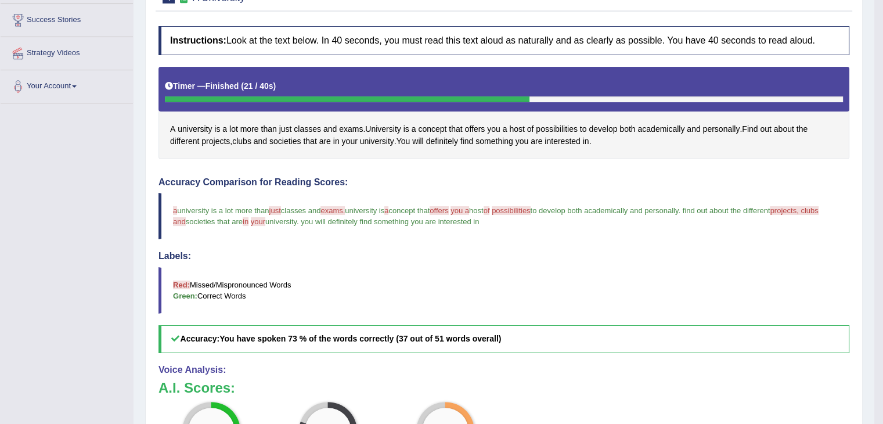
scroll to position [0, 0]
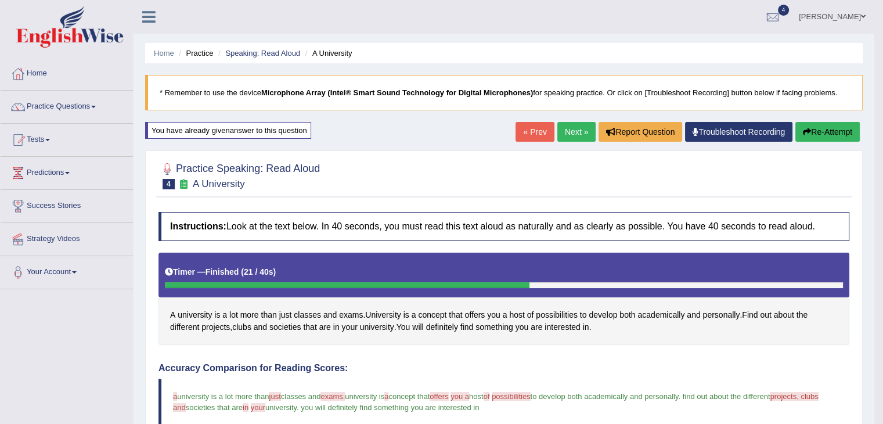
click at [572, 135] on link "Next »" at bounding box center [576, 132] width 38 height 20
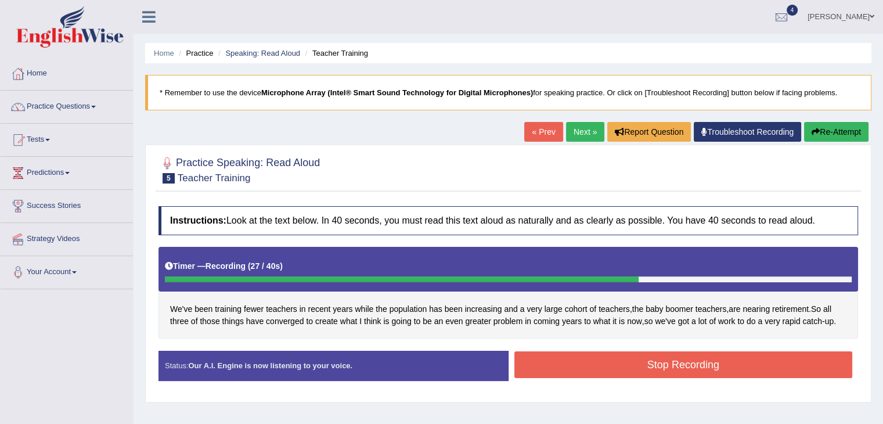
click at [607, 359] on button "Stop Recording" at bounding box center [683, 364] width 338 height 27
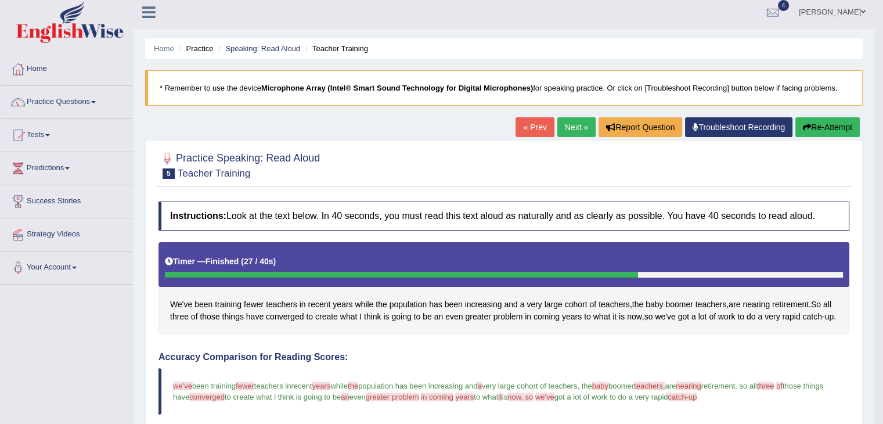
scroll to position [2, 0]
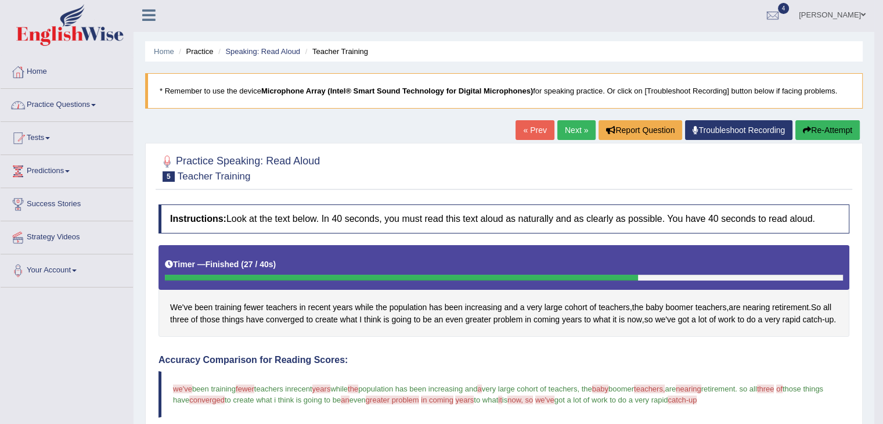
click at [37, 119] on li "Practice Questions Speaking Practice Read Aloud Repeat Sentence Describe Image …" at bounding box center [67, 105] width 132 height 33
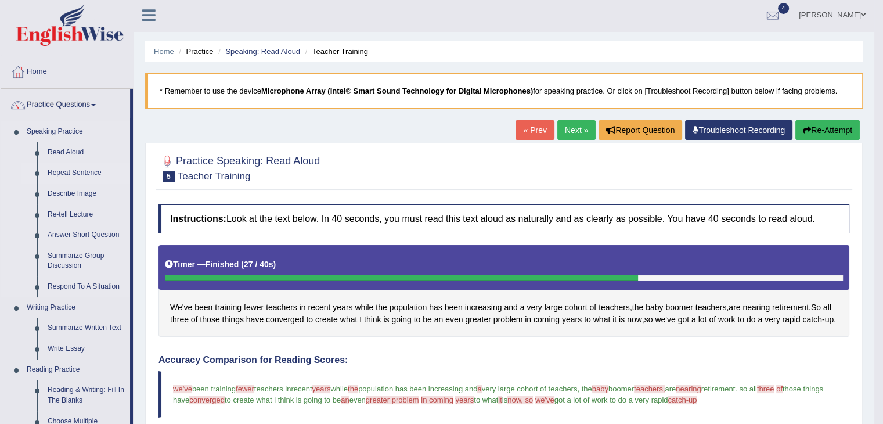
click at [98, 165] on link "Repeat Sentence" at bounding box center [86, 173] width 88 height 21
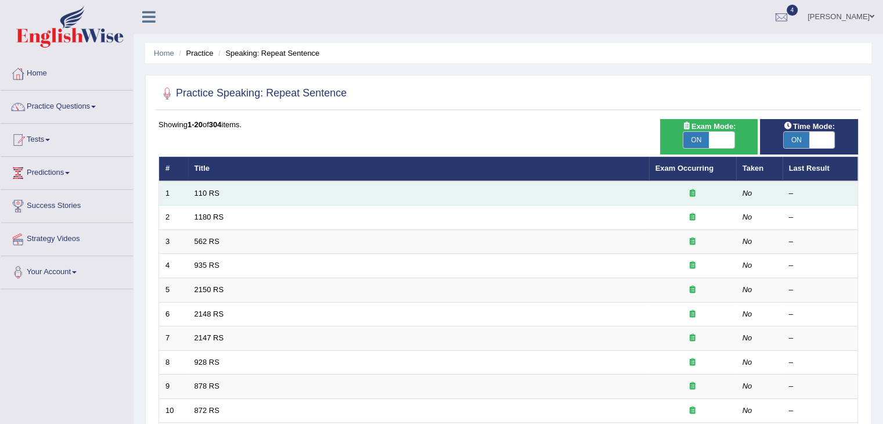
click at [201, 196] on td "110 RS" at bounding box center [418, 193] width 461 height 24
click at [194, 189] on link "110 RS" at bounding box center [206, 193] width 25 height 9
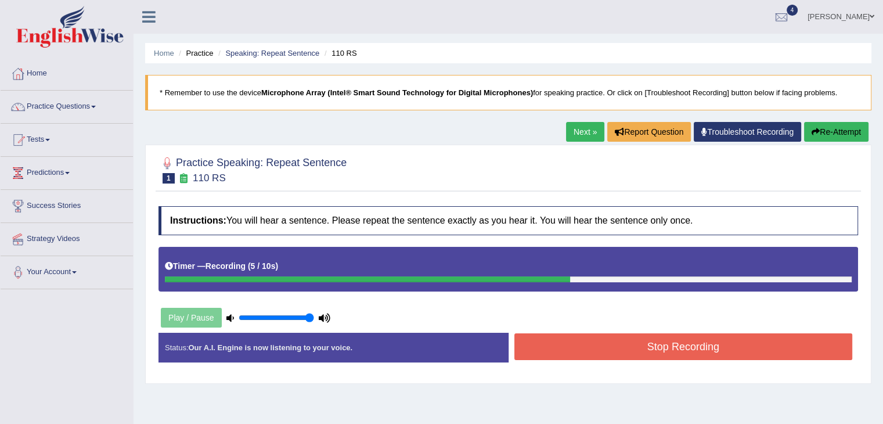
click at [560, 338] on button "Stop Recording" at bounding box center [683, 346] width 338 height 27
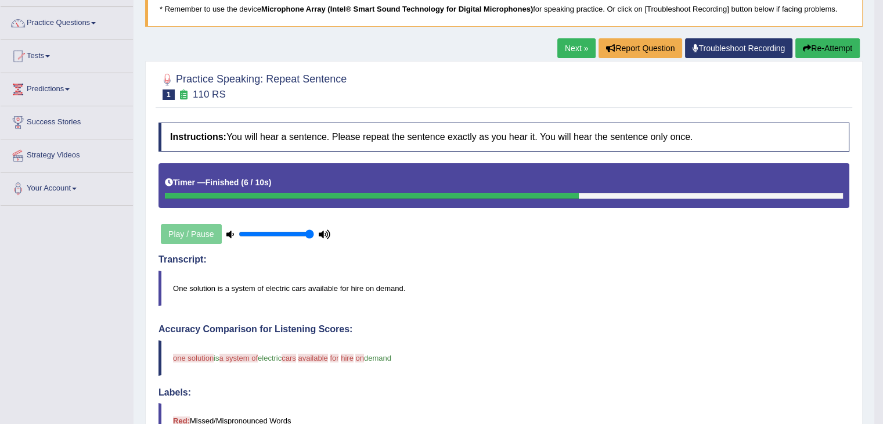
scroll to position [83, 0]
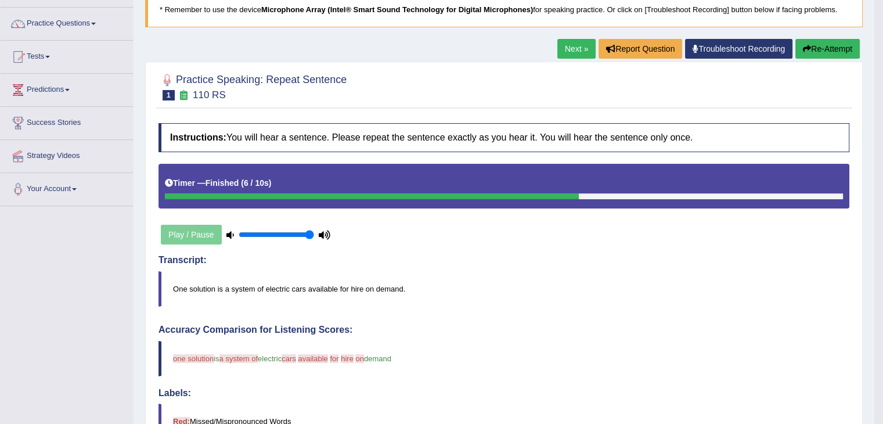
click at [803, 46] on icon "button" at bounding box center [807, 49] width 8 height 8
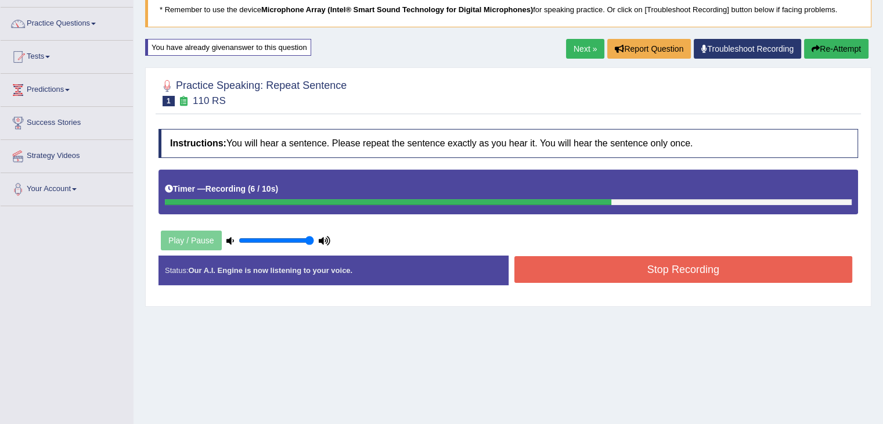
click at [540, 268] on button "Stop Recording" at bounding box center [683, 269] width 338 height 27
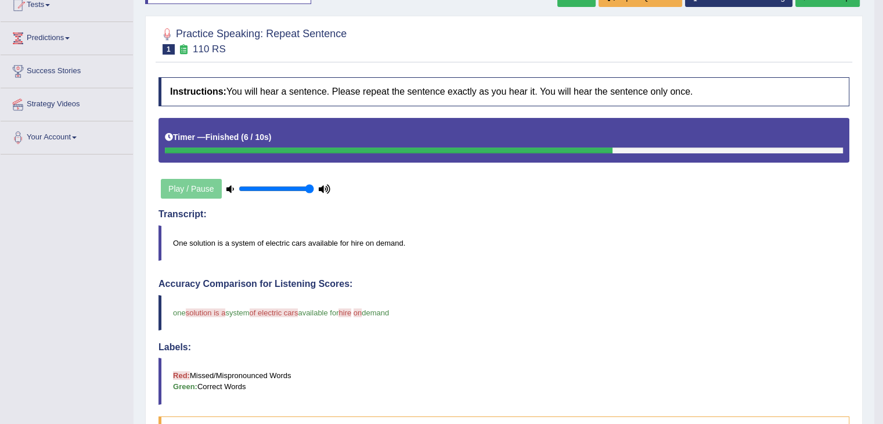
scroll to position [131, 0]
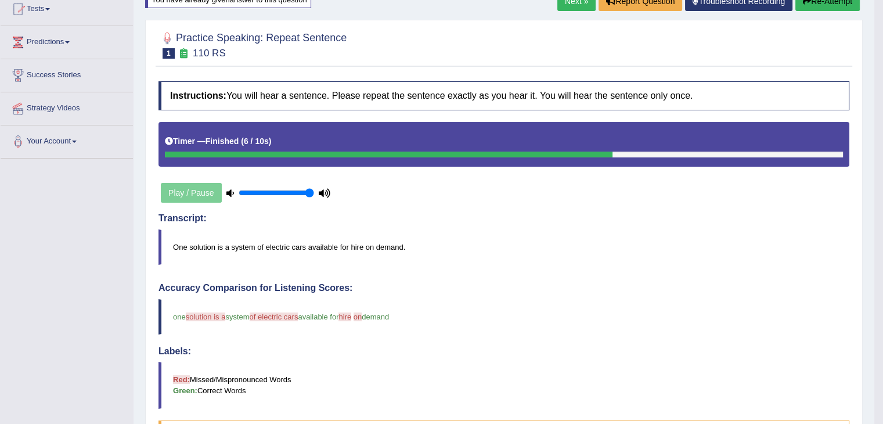
click at [573, 6] on link "Next »" at bounding box center [576, 1] width 38 height 20
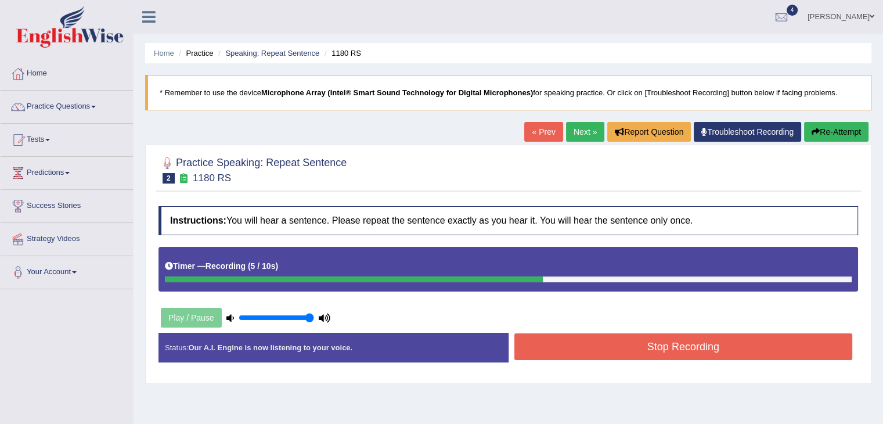
click at [524, 333] on button "Stop Recording" at bounding box center [683, 346] width 338 height 27
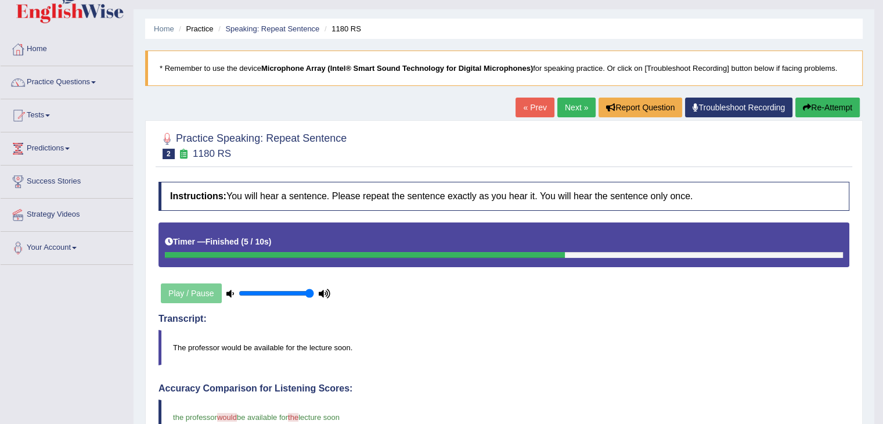
scroll to position [20, 0]
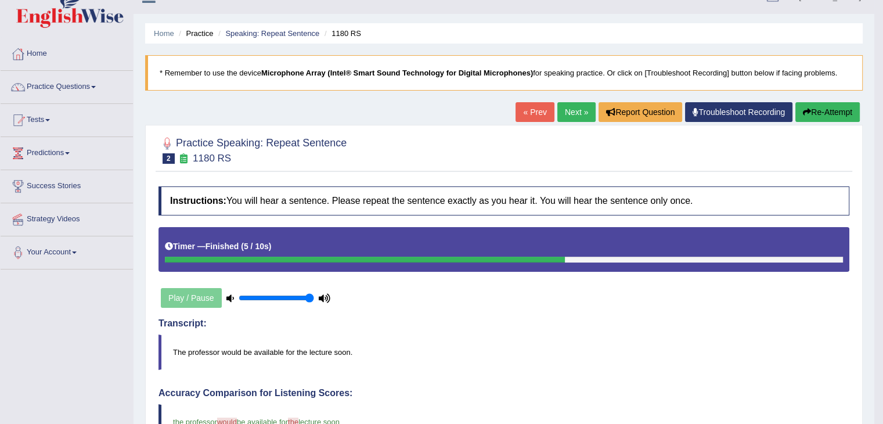
click at [583, 106] on link "Next »" at bounding box center [576, 112] width 38 height 20
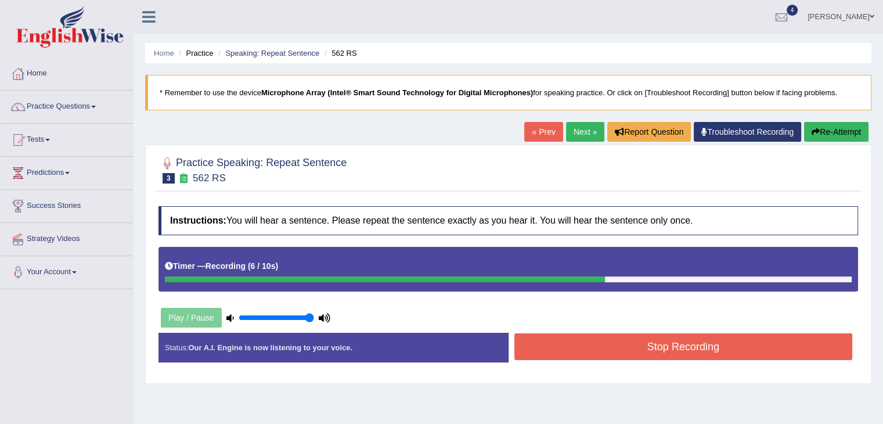
click at [636, 351] on button "Stop Recording" at bounding box center [683, 346] width 338 height 27
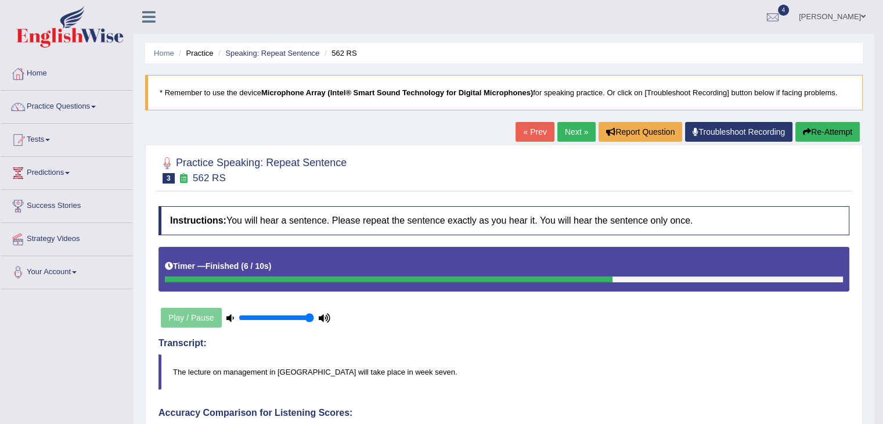
click at [812, 132] on button "Re-Attempt" at bounding box center [827, 132] width 64 height 20
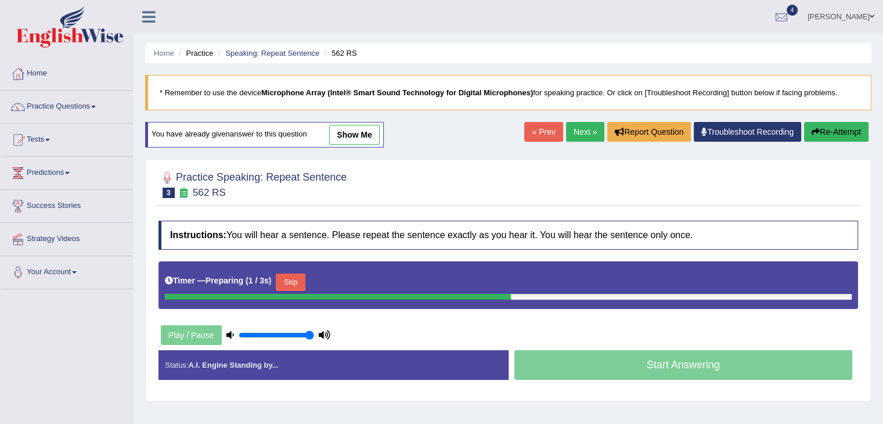
click at [311, 277] on div "Timer — Preparing ( 1 / 3s ) Skip" at bounding box center [508, 281] width 687 height 23
click at [305, 278] on button "Skip" at bounding box center [290, 281] width 29 height 17
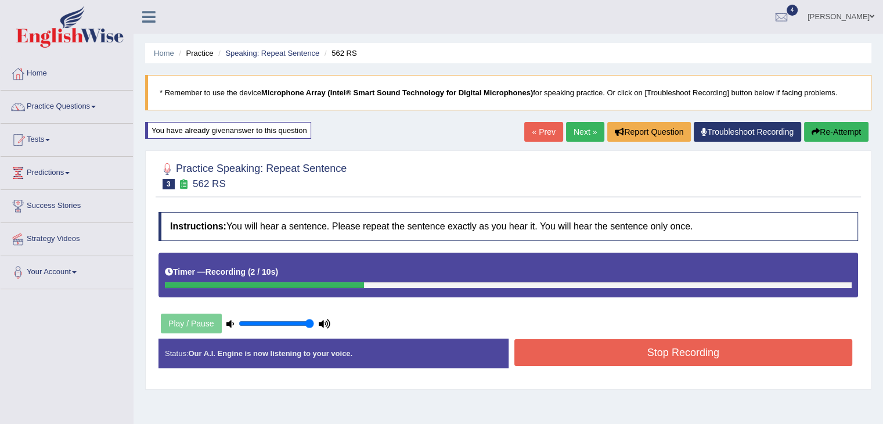
click at [568, 355] on button "Stop Recording" at bounding box center [683, 352] width 338 height 27
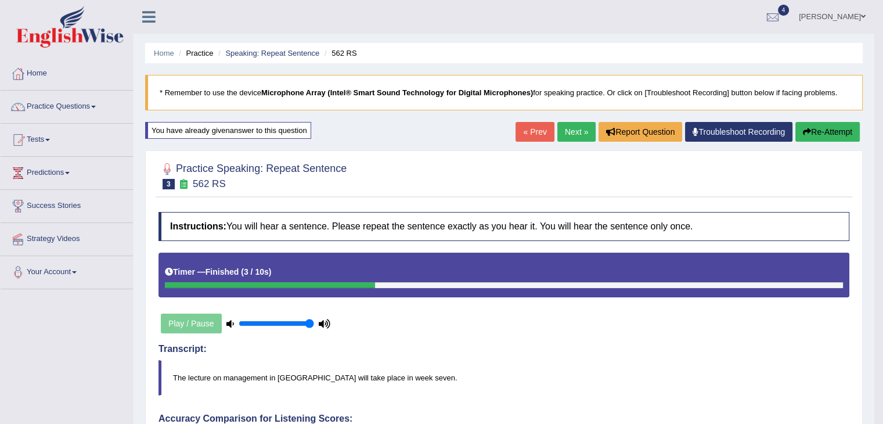
drag, startPoint x: 891, startPoint y: 132, endPoint x: 890, endPoint y: 113, distance: 18.6
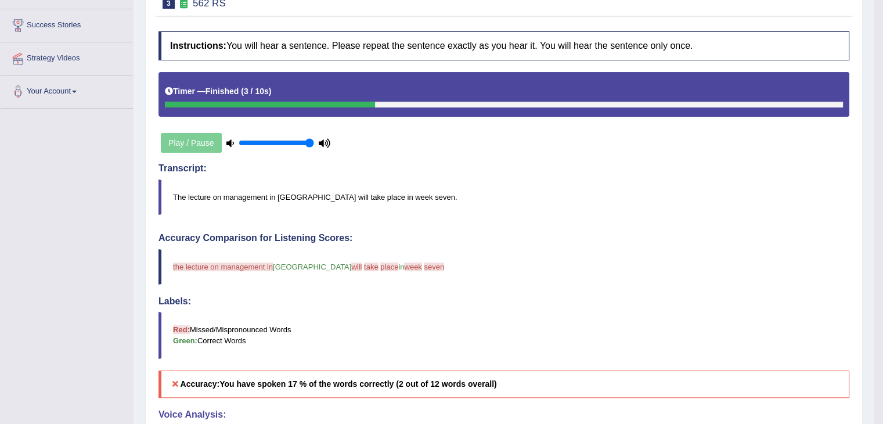
scroll to position [34, 0]
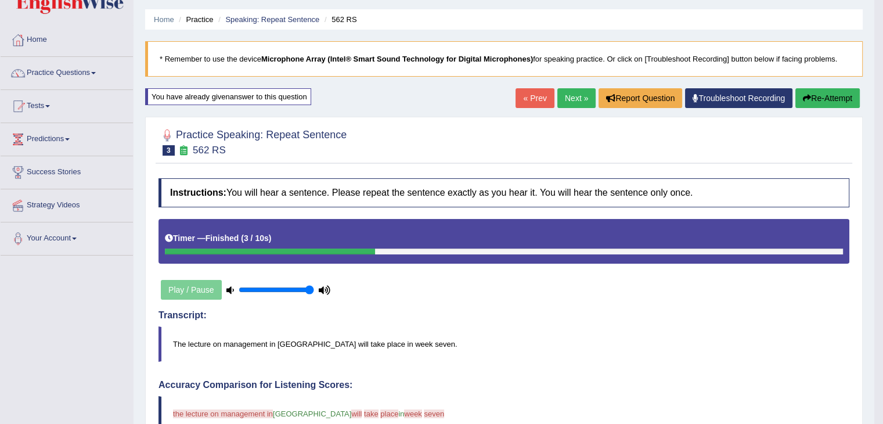
click at [578, 100] on link "Next »" at bounding box center [576, 98] width 38 height 20
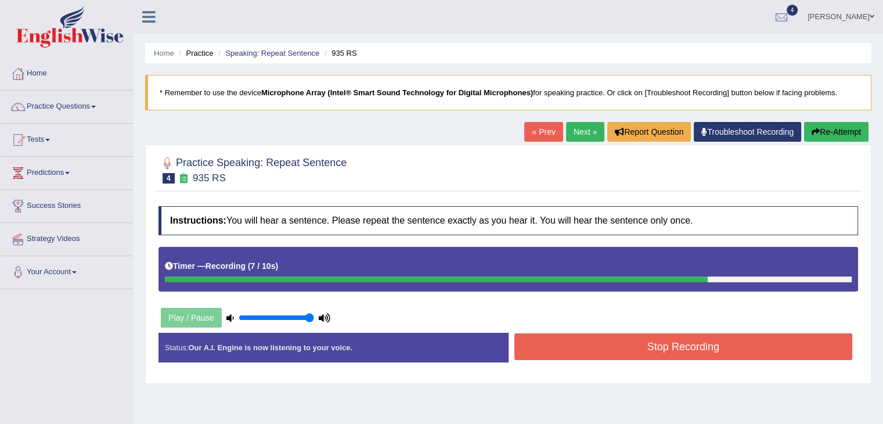
click at [601, 344] on button "Stop Recording" at bounding box center [683, 346] width 338 height 27
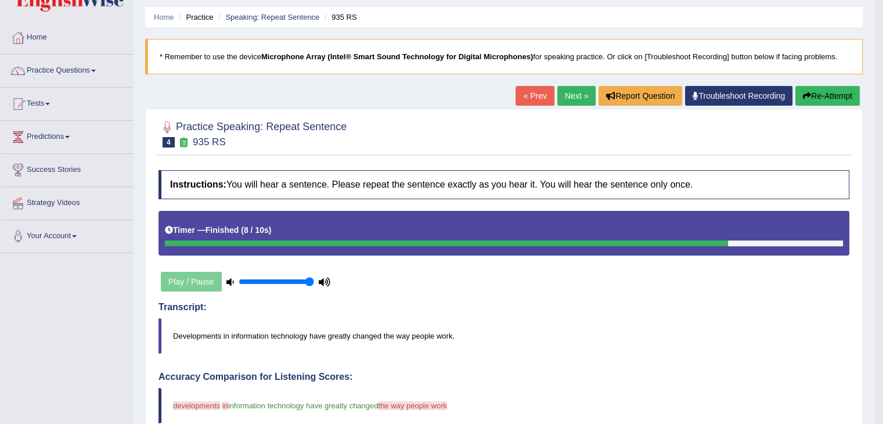
scroll to position [35, 0]
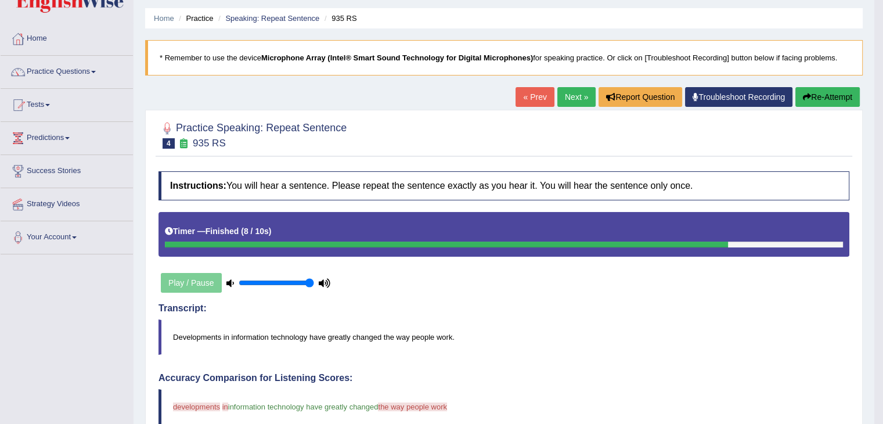
click at [570, 99] on link "Next »" at bounding box center [576, 97] width 38 height 20
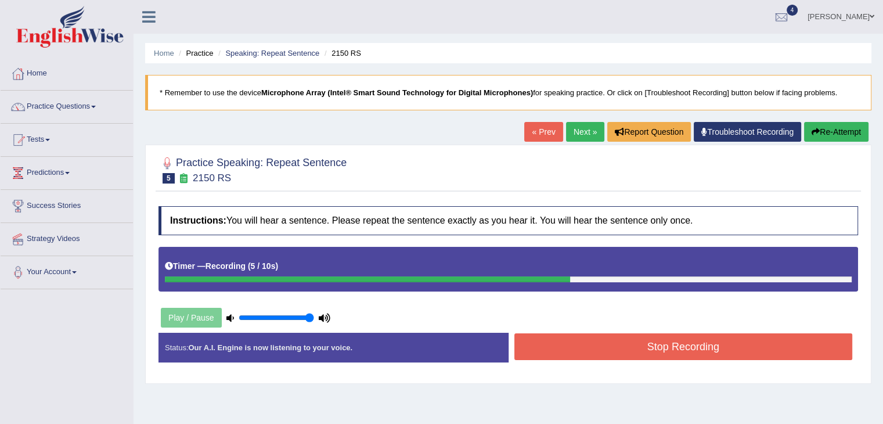
click at [603, 345] on button "Stop Recording" at bounding box center [683, 346] width 338 height 27
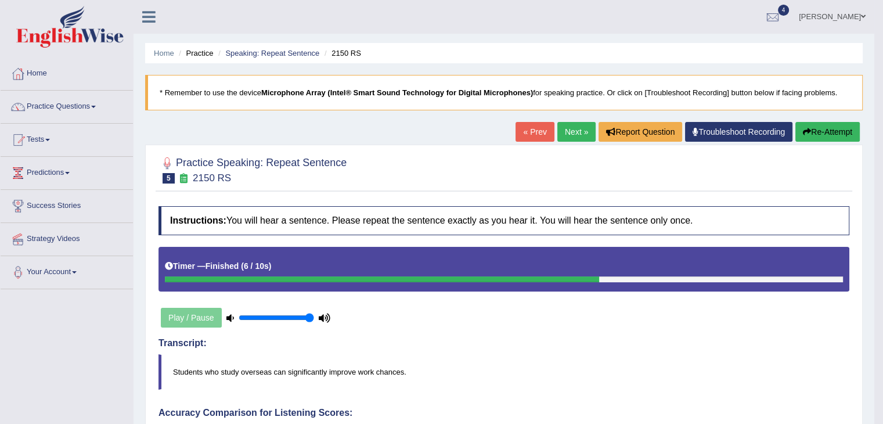
click at [817, 129] on button "Re-Attempt" at bounding box center [827, 132] width 64 height 20
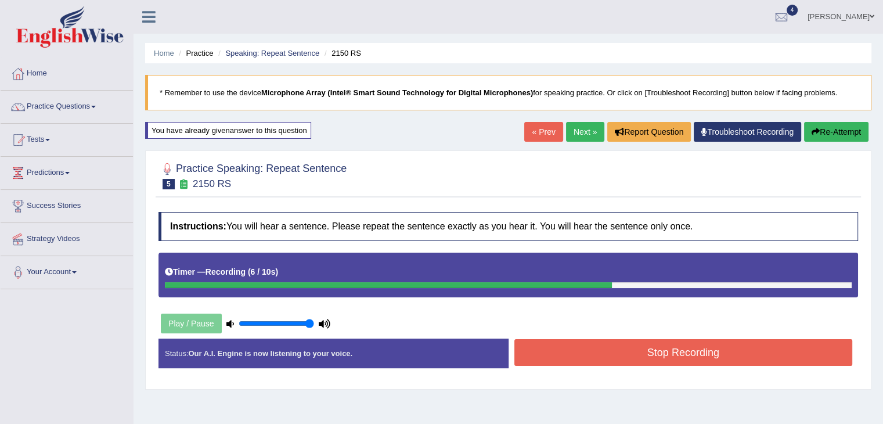
drag, startPoint x: 550, startPoint y: 323, endPoint x: 551, endPoint y: 338, distance: 14.6
click at [551, 338] on div "Instructions: You will hear a sentence. Please repeat the sentence exactly as y…" at bounding box center [508, 294] width 705 height 177
click at [551, 339] on button "Stop Recording" at bounding box center [683, 352] width 338 height 27
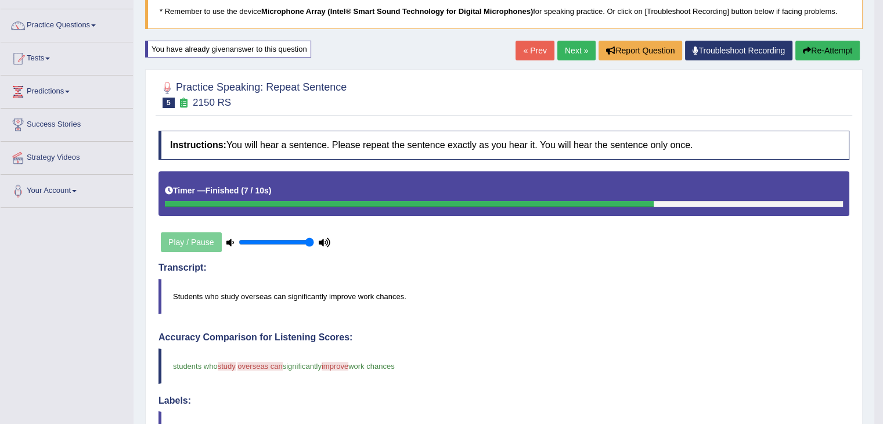
scroll to position [76, 0]
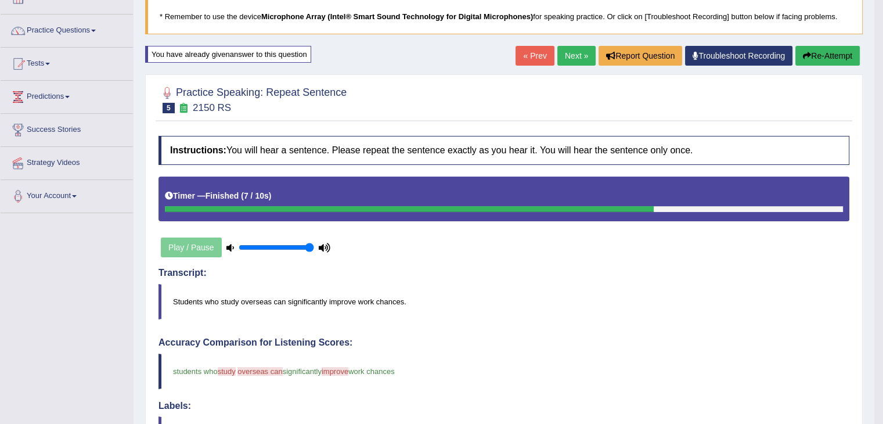
click at [574, 66] on div "« Prev Next » Report Question Troubleshoot Recording Re-Attempt" at bounding box center [688, 57] width 347 height 23
click at [573, 57] on link "Next »" at bounding box center [576, 56] width 38 height 20
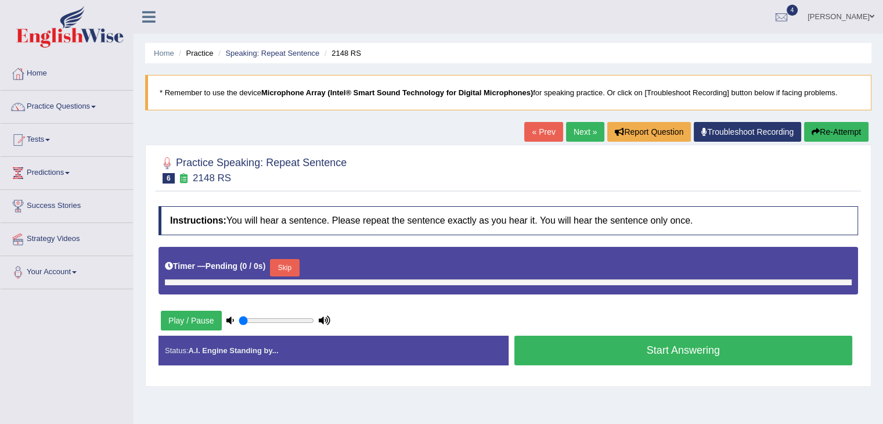
type input "1"
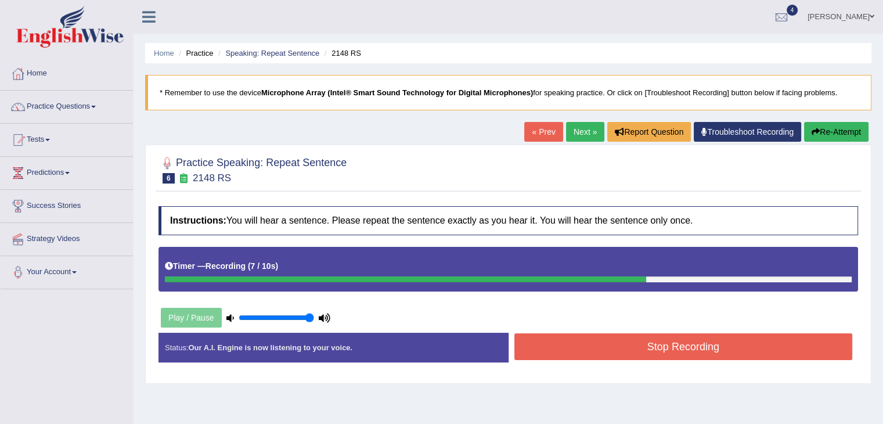
click at [628, 354] on button "Stop Recording" at bounding box center [683, 346] width 338 height 27
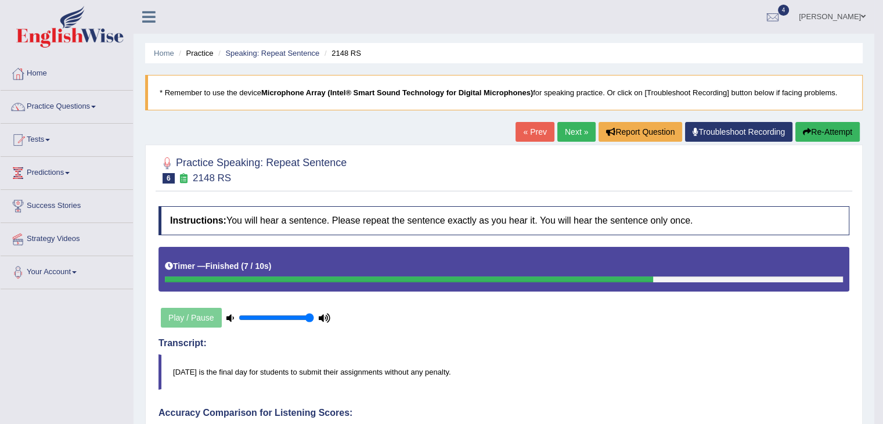
click at [569, 124] on link "Next »" at bounding box center [576, 132] width 38 height 20
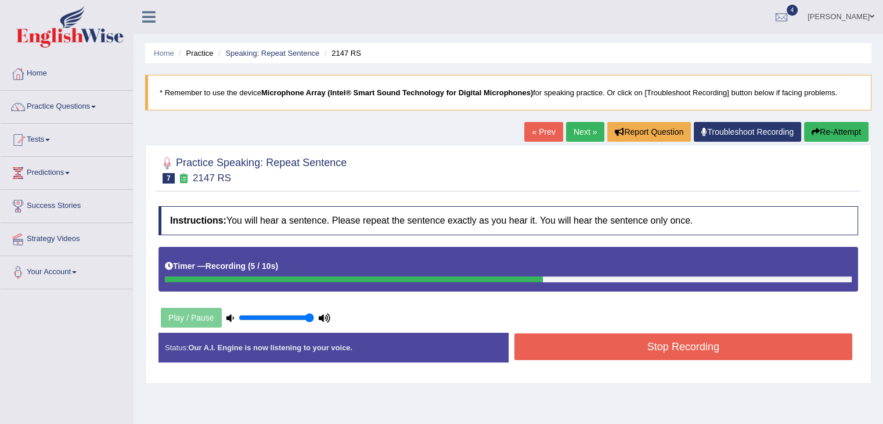
click at [601, 362] on div "Status: Our A.I. Engine is now listening to your voice. Start Answering Stop Re…" at bounding box center [507, 353] width 699 height 41
click at [601, 353] on button "Stop Recording" at bounding box center [683, 346] width 338 height 27
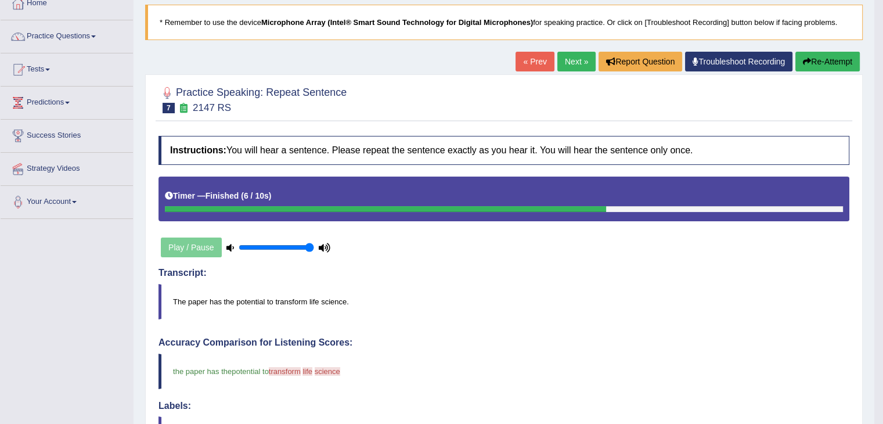
scroll to position [44, 0]
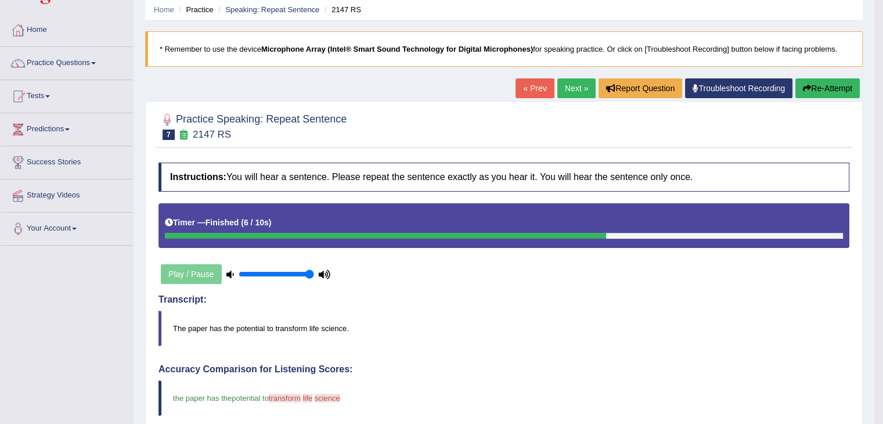
click at [565, 96] on link "Next »" at bounding box center [576, 88] width 38 height 20
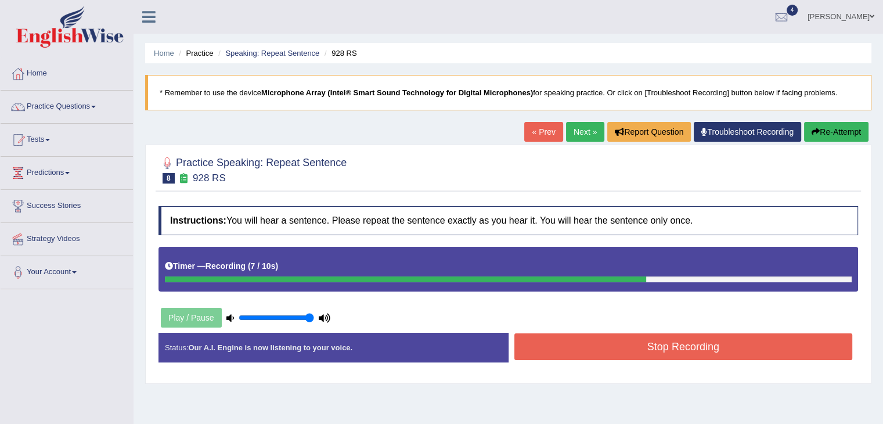
click at [580, 354] on button "Stop Recording" at bounding box center [683, 346] width 338 height 27
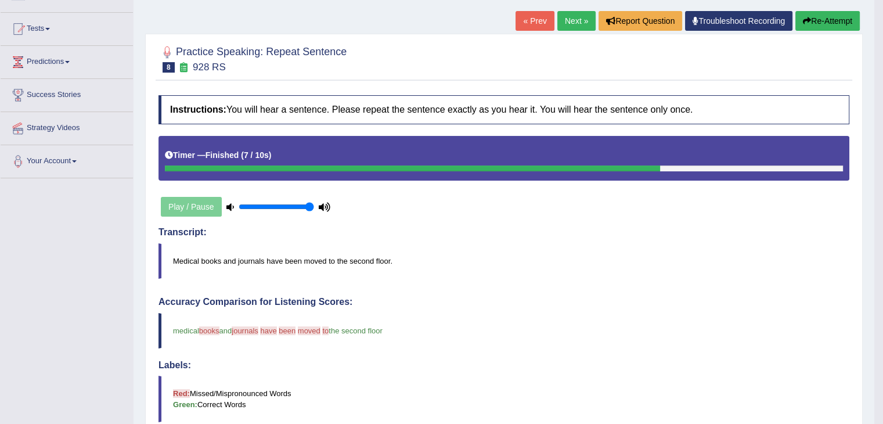
scroll to position [98, 0]
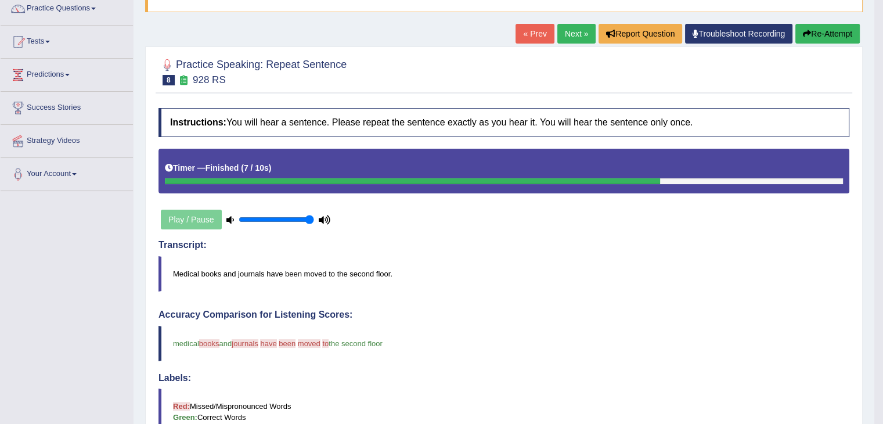
click at [583, 34] on link "Next »" at bounding box center [576, 34] width 38 height 20
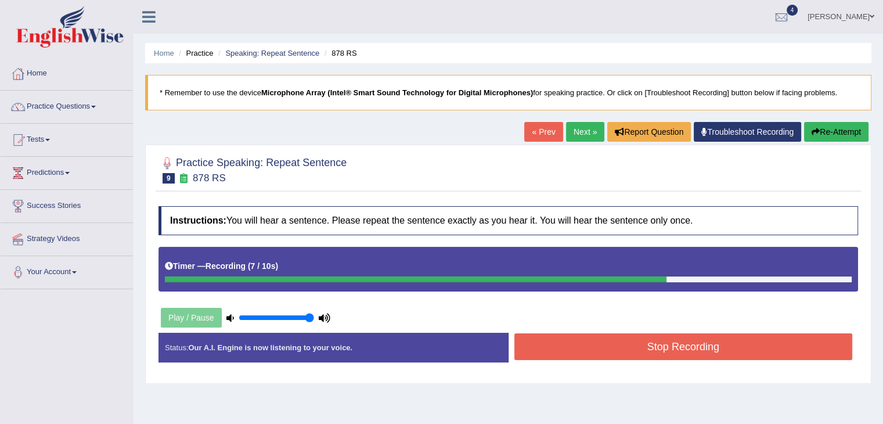
click at [652, 357] on button "Stop Recording" at bounding box center [683, 346] width 338 height 27
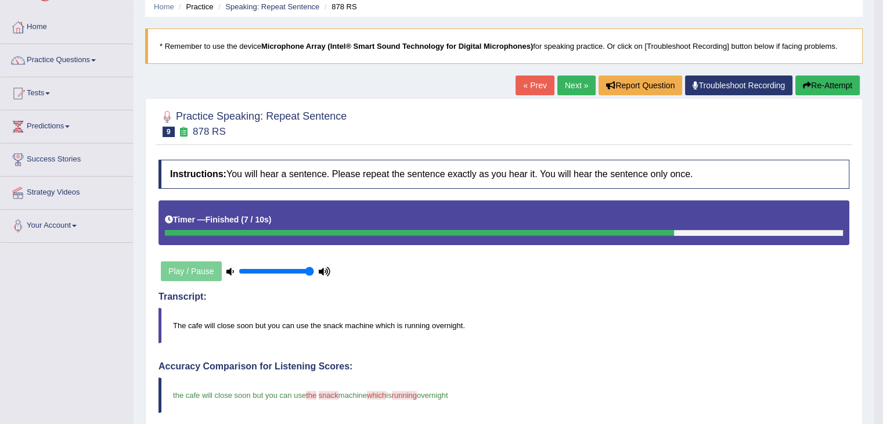
scroll to position [45, 0]
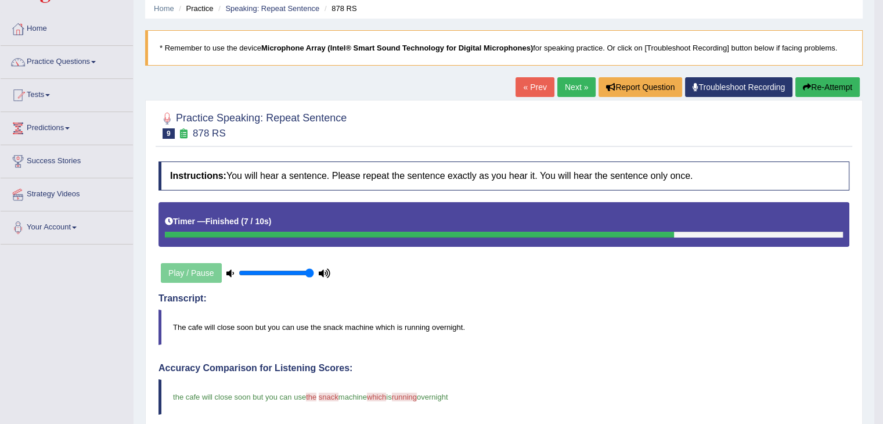
click at [571, 91] on link "Next »" at bounding box center [576, 87] width 38 height 20
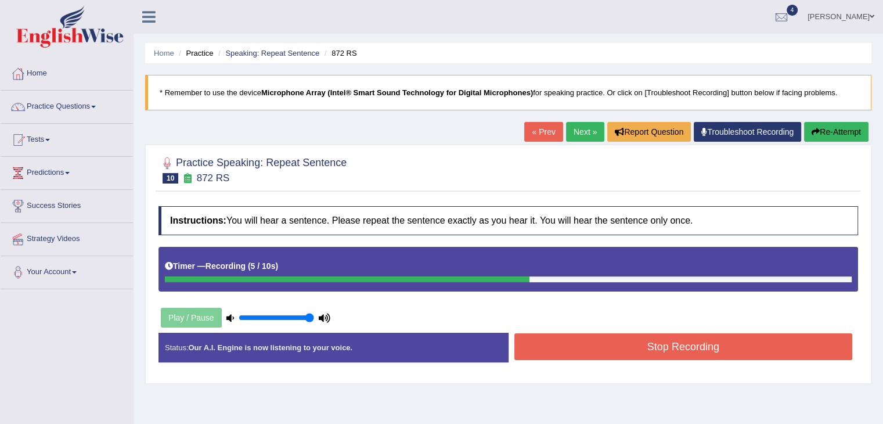
click at [584, 342] on button "Stop Recording" at bounding box center [683, 346] width 338 height 27
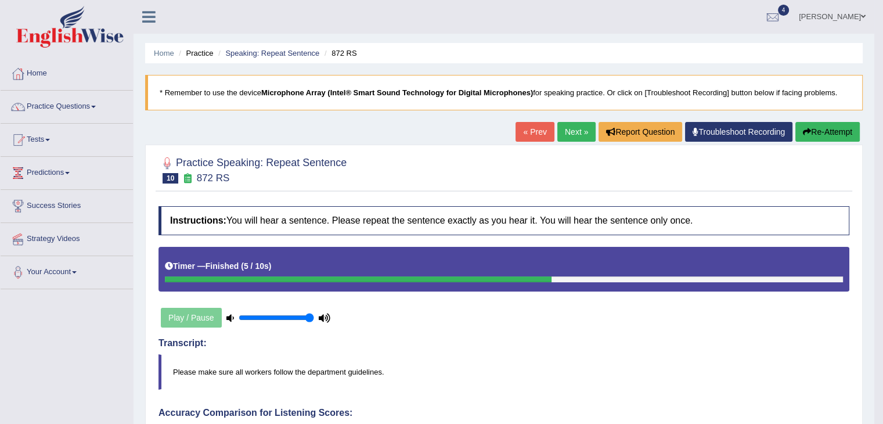
click at [591, 129] on div "« Prev Next » Report Question Troubleshoot Recording Re-Attempt" at bounding box center [688, 133] width 347 height 23
click at [578, 129] on link "Next »" at bounding box center [576, 132] width 38 height 20
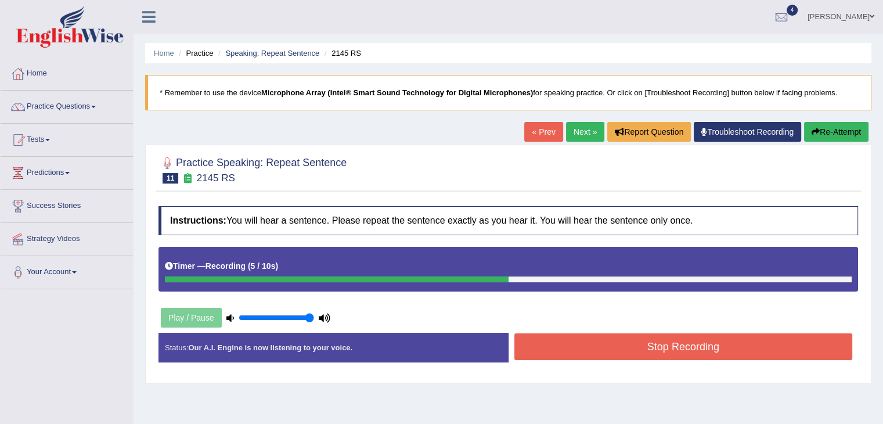
click at [546, 348] on button "Stop Recording" at bounding box center [683, 346] width 338 height 27
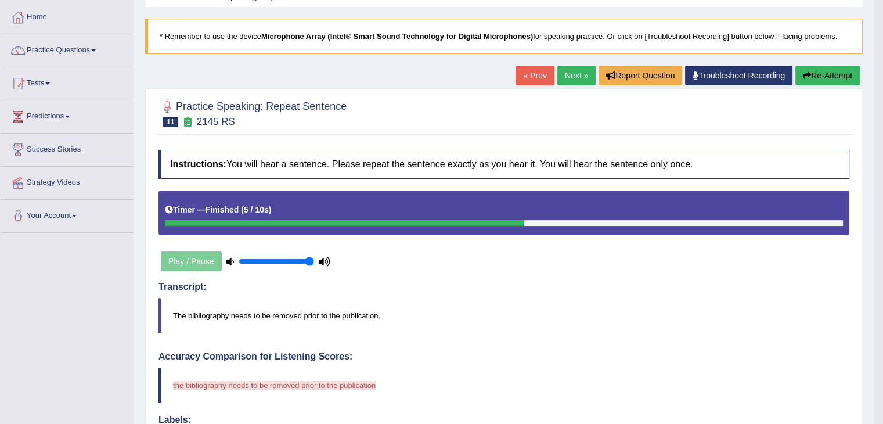
scroll to position [45, 0]
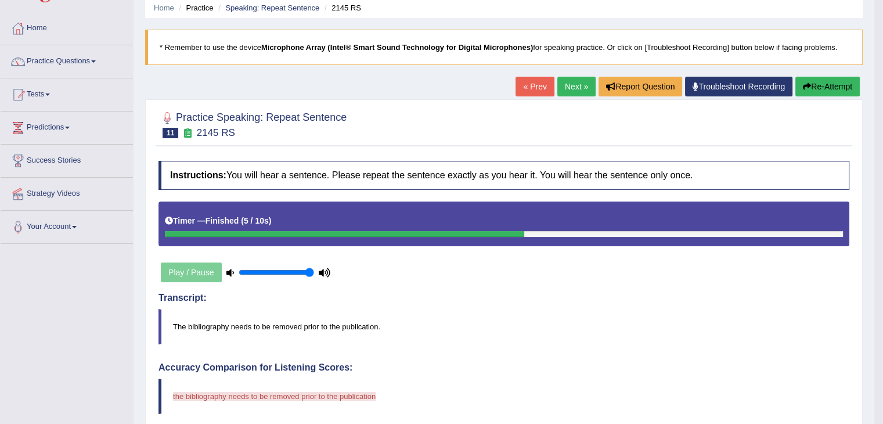
click at [807, 89] on icon "button" at bounding box center [807, 86] width 8 height 8
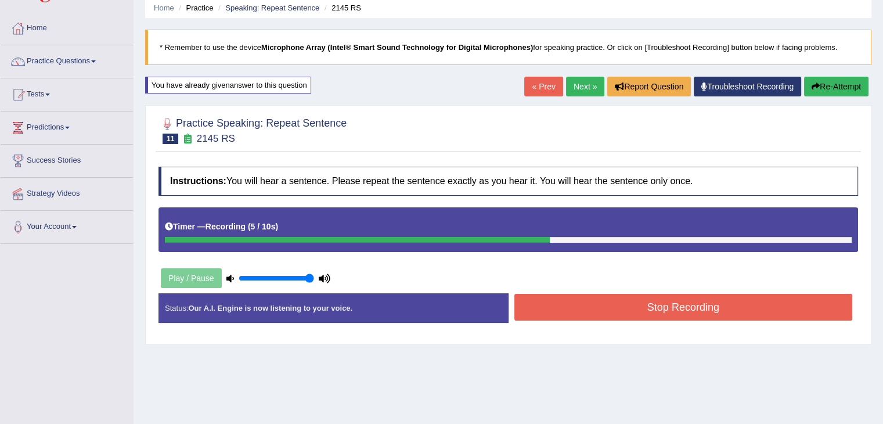
click at [611, 305] on button "Stop Recording" at bounding box center [683, 307] width 338 height 27
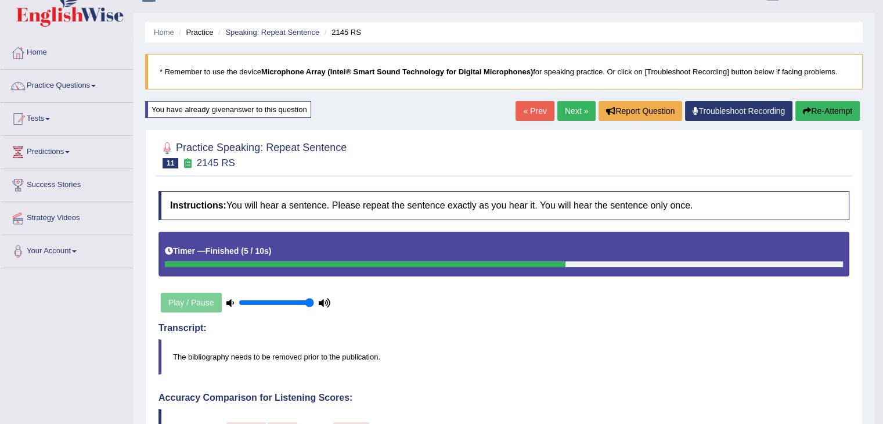
scroll to position [20, 0]
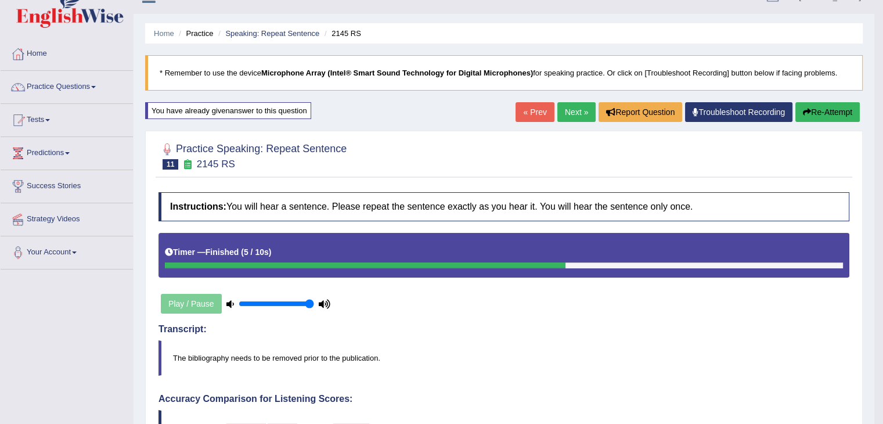
click at [561, 114] on link "Next »" at bounding box center [576, 112] width 38 height 20
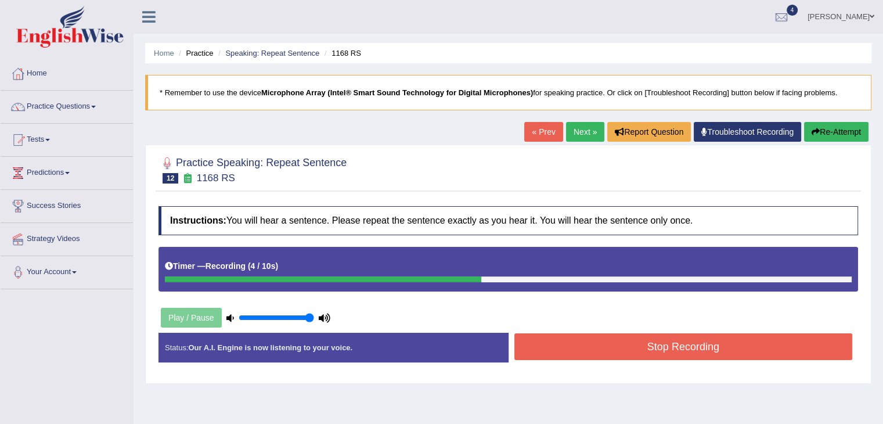
click at [561, 347] on button "Stop Recording" at bounding box center [683, 346] width 338 height 27
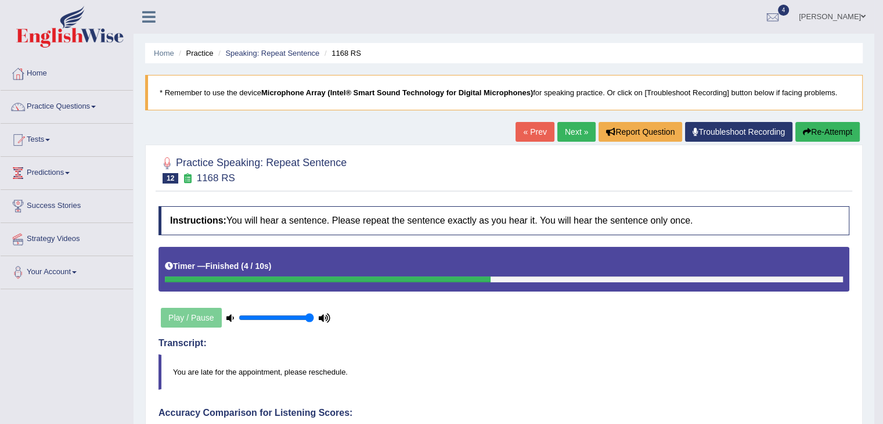
click at [571, 128] on link "Next »" at bounding box center [576, 132] width 38 height 20
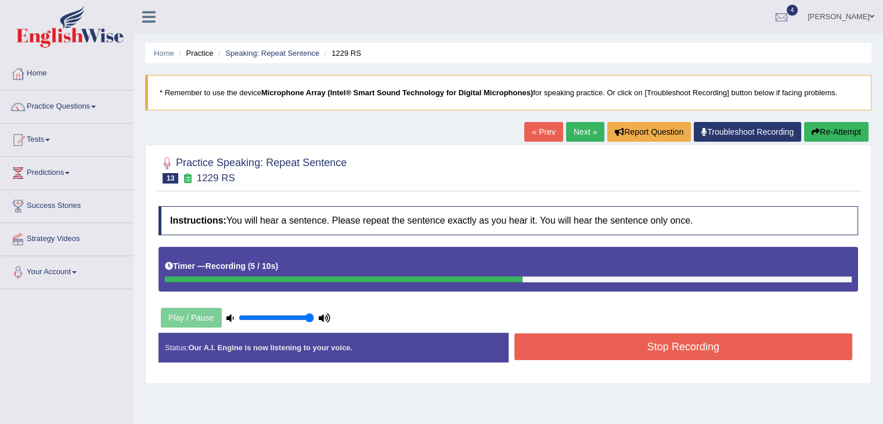
click at [568, 347] on button "Stop Recording" at bounding box center [683, 346] width 338 height 27
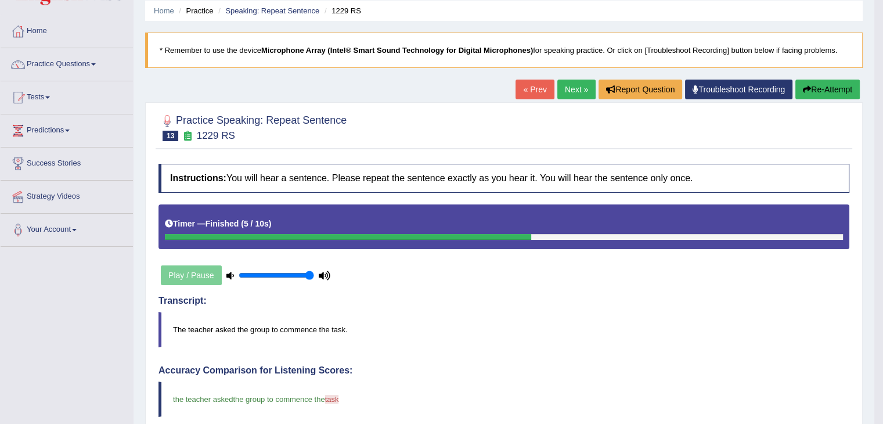
scroll to position [38, 0]
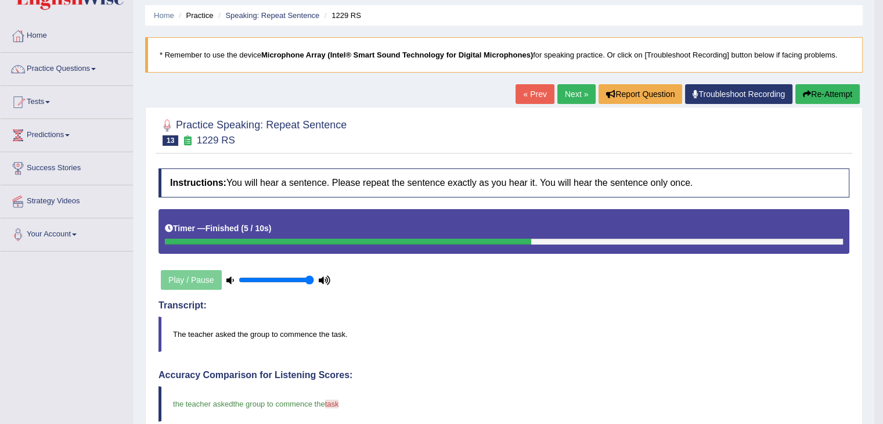
click at [563, 93] on link "Next »" at bounding box center [576, 94] width 38 height 20
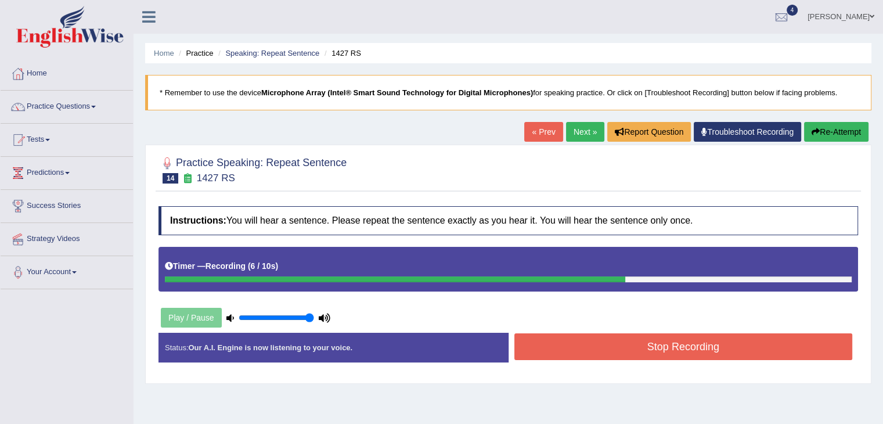
click at [547, 354] on button "Stop Recording" at bounding box center [683, 346] width 338 height 27
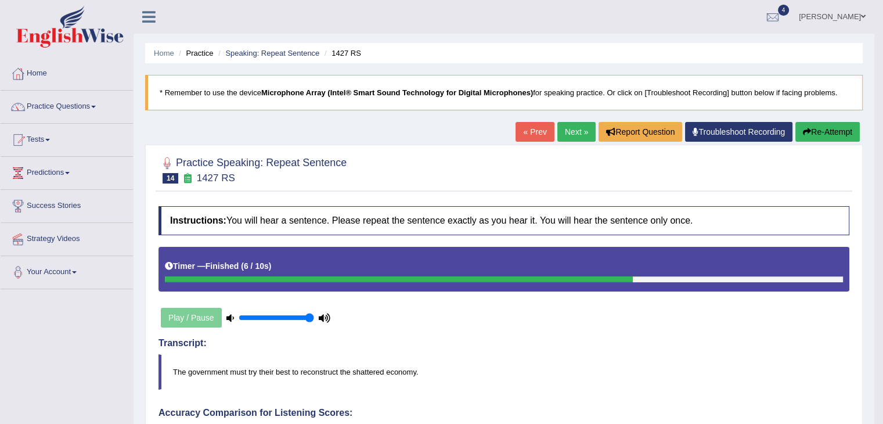
click at [565, 132] on link "Next »" at bounding box center [576, 132] width 38 height 20
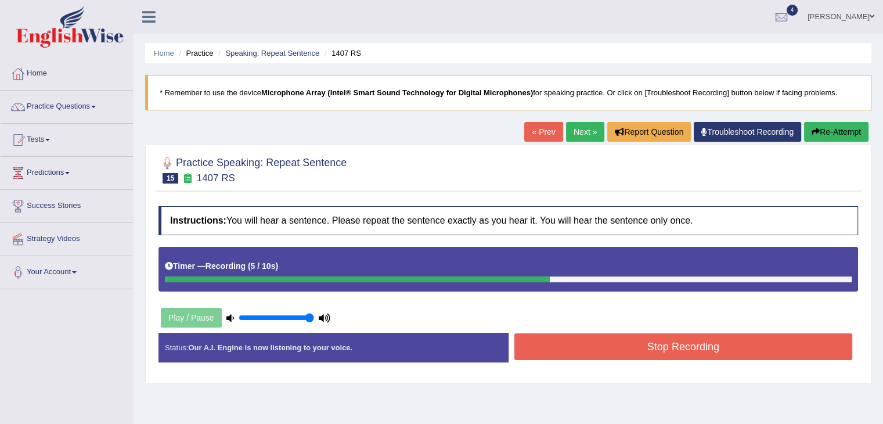
click at [606, 344] on button "Stop Recording" at bounding box center [683, 346] width 338 height 27
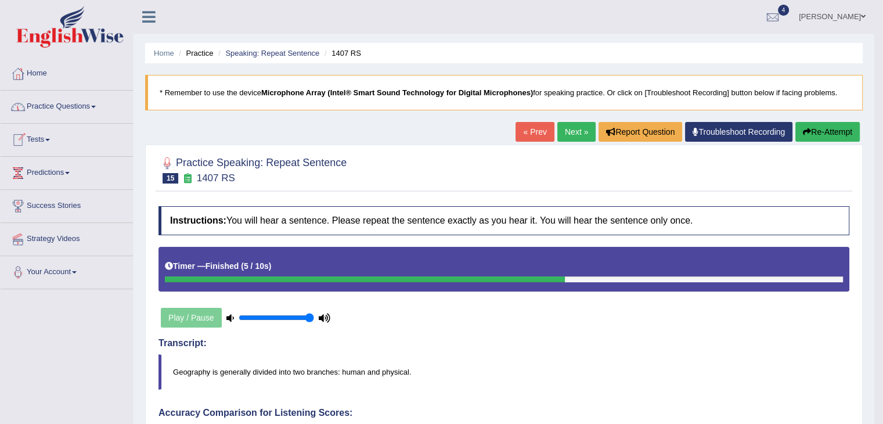
click at [34, 113] on link "Practice Questions" at bounding box center [67, 105] width 132 height 29
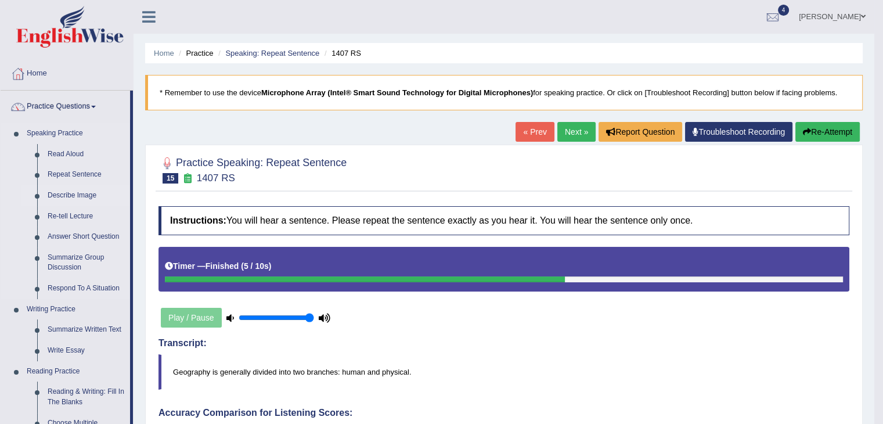
click at [75, 197] on link "Describe Image" at bounding box center [86, 195] width 88 height 21
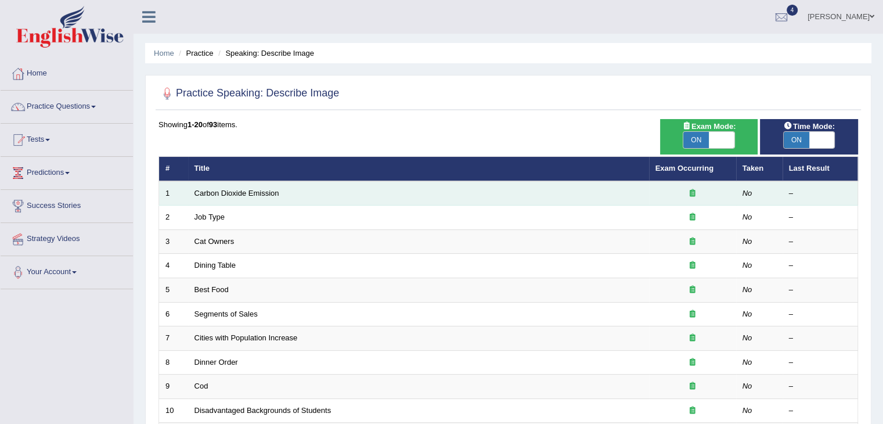
click at [357, 197] on td "Carbon Dioxide Emission" at bounding box center [418, 193] width 461 height 24
click at [224, 197] on td "Carbon Dioxide Emission" at bounding box center [418, 193] width 461 height 24
click at [224, 193] on link "Carbon Dioxide Emission" at bounding box center [236, 193] width 85 height 9
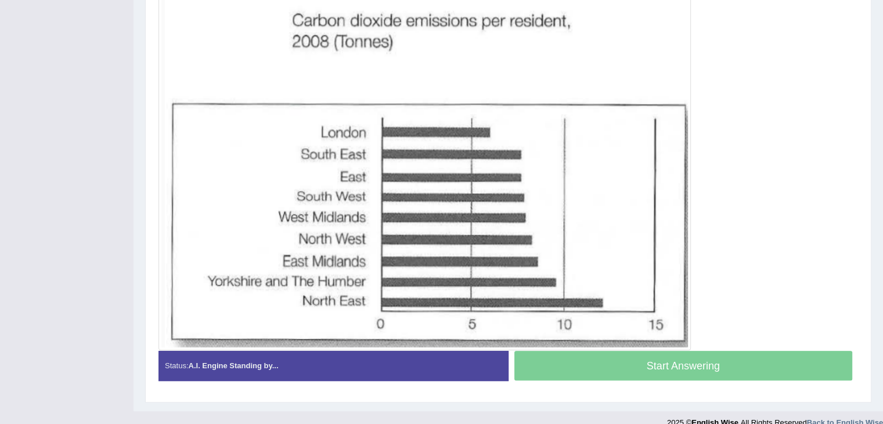
scroll to position [323, 0]
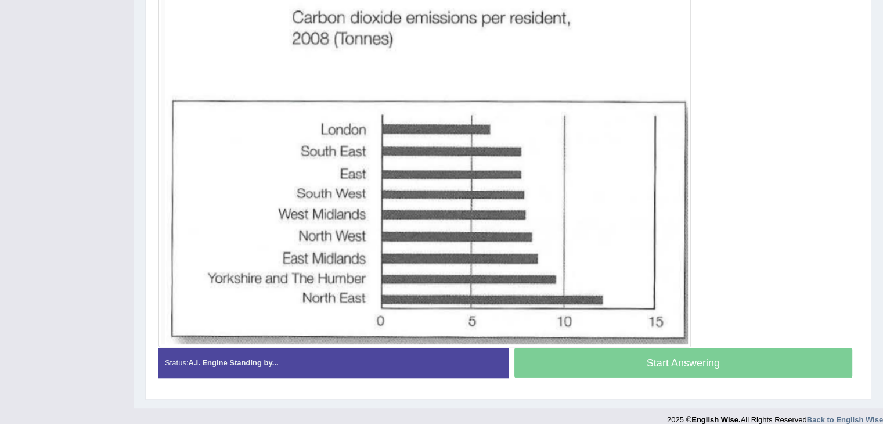
click at [613, 355] on div "Start Answering" at bounding box center [683, 364] width 350 height 33
click at [617, 363] on div "Start Answering" at bounding box center [683, 364] width 350 height 33
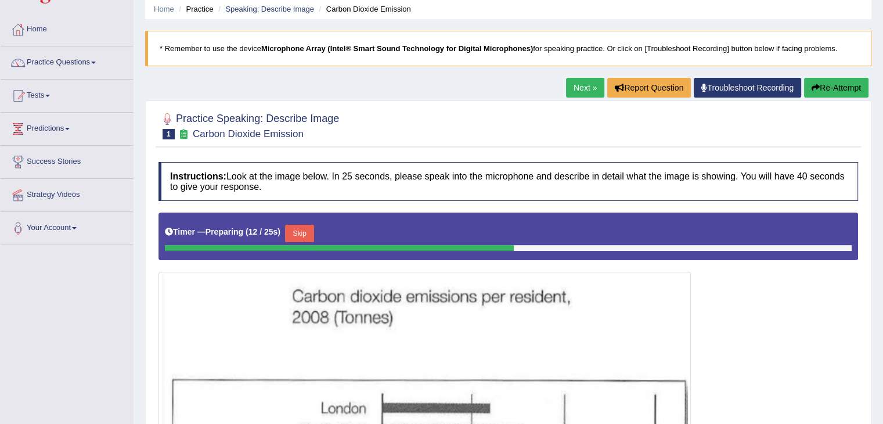
scroll to position [28, 0]
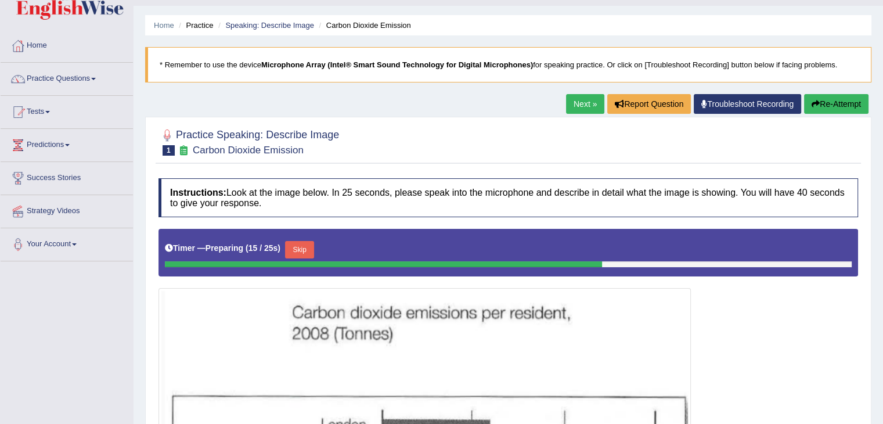
click at [44, 73] on link "Practice Questions" at bounding box center [67, 77] width 132 height 29
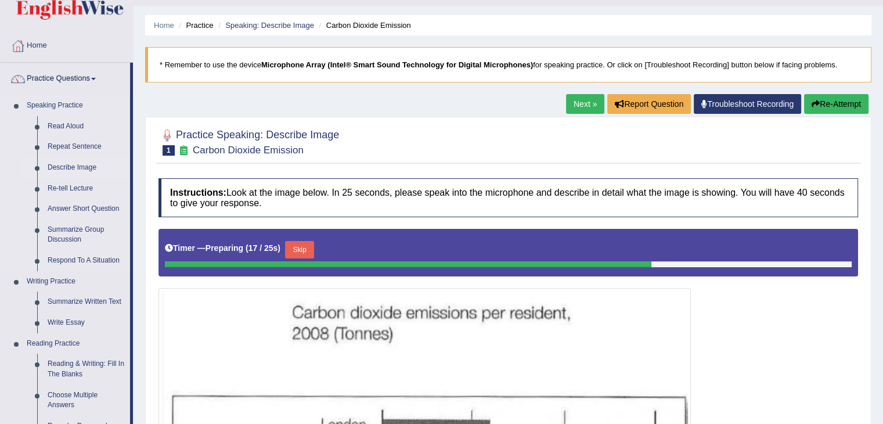
click at [53, 168] on link "Describe Image" at bounding box center [86, 167] width 88 height 21
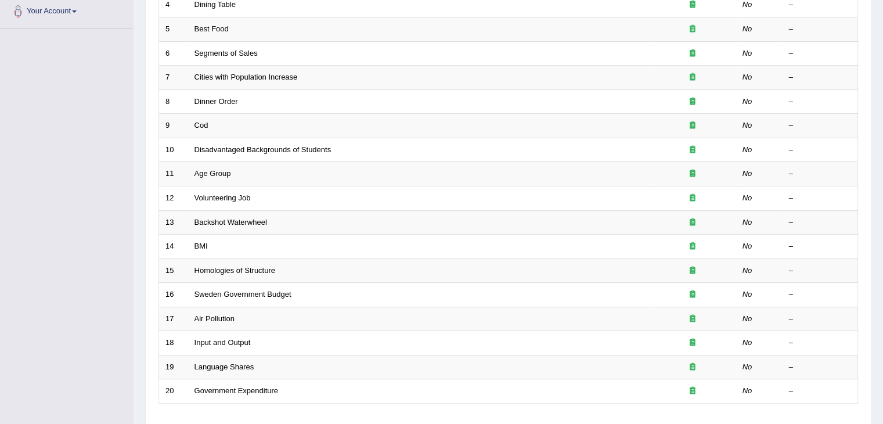
scroll to position [341, 0]
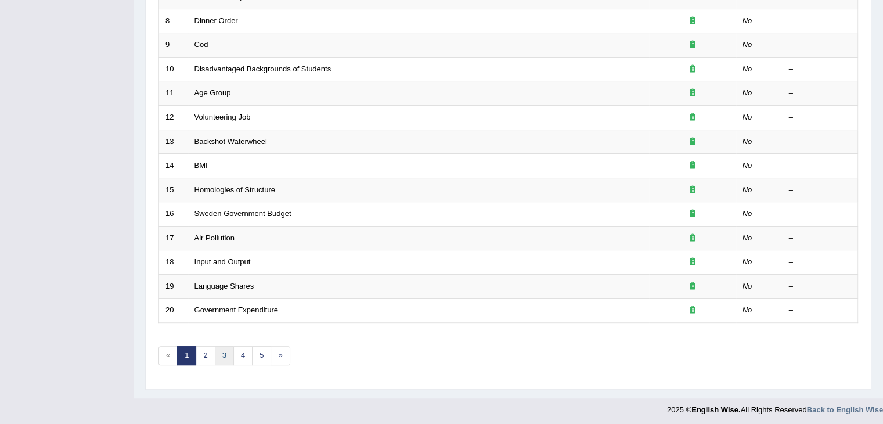
click at [222, 351] on link "3" at bounding box center [224, 355] width 19 height 19
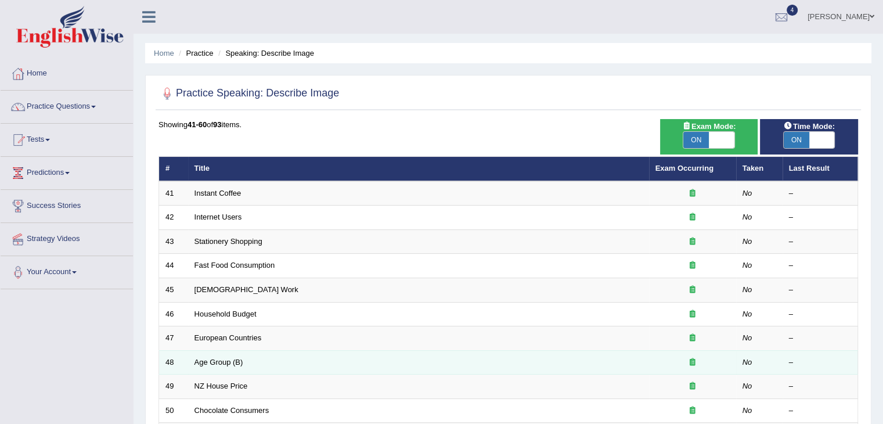
click at [230, 351] on td "Age Group (B)" at bounding box center [418, 362] width 461 height 24
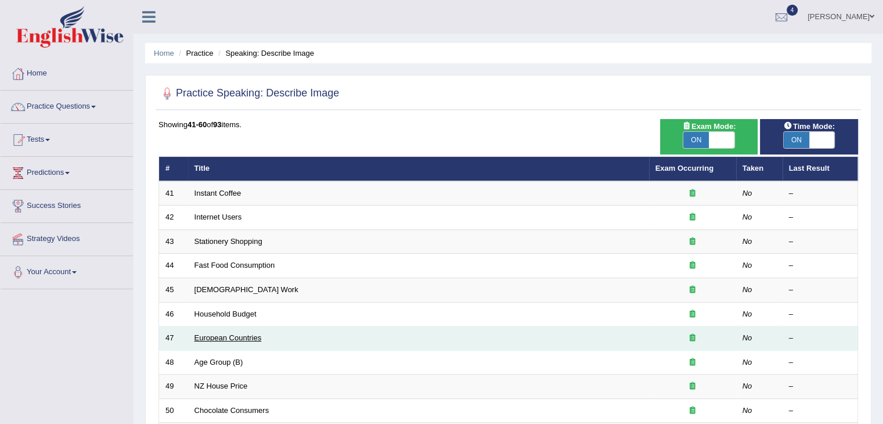
click at [227, 337] on link "European Countries" at bounding box center [227, 337] width 67 height 9
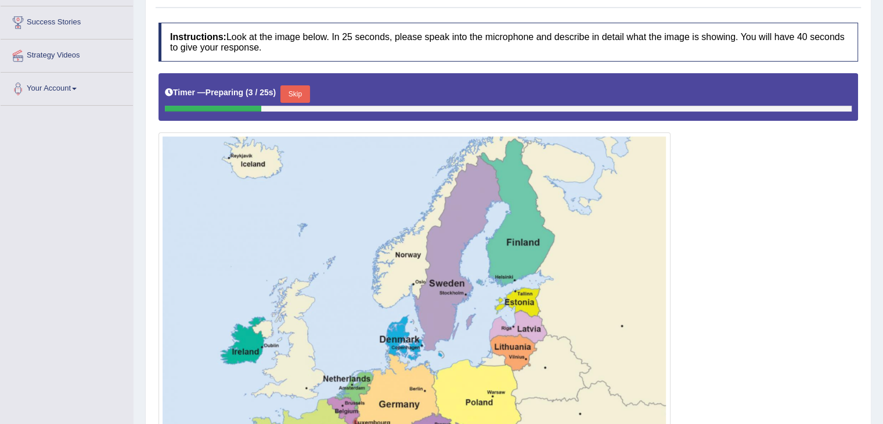
scroll to position [193, 0]
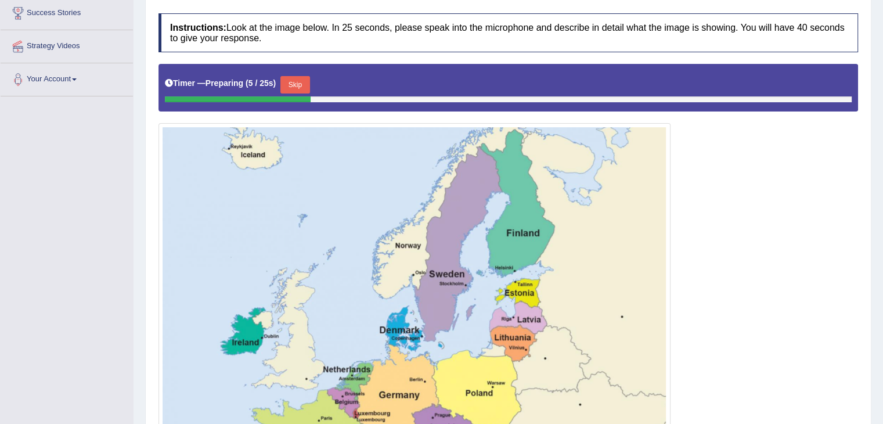
click at [294, 81] on button "Skip" at bounding box center [294, 84] width 29 height 17
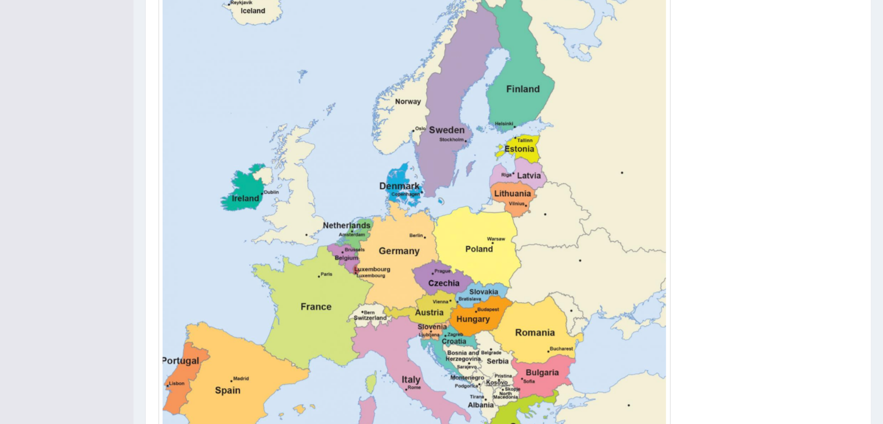
scroll to position [448, 0]
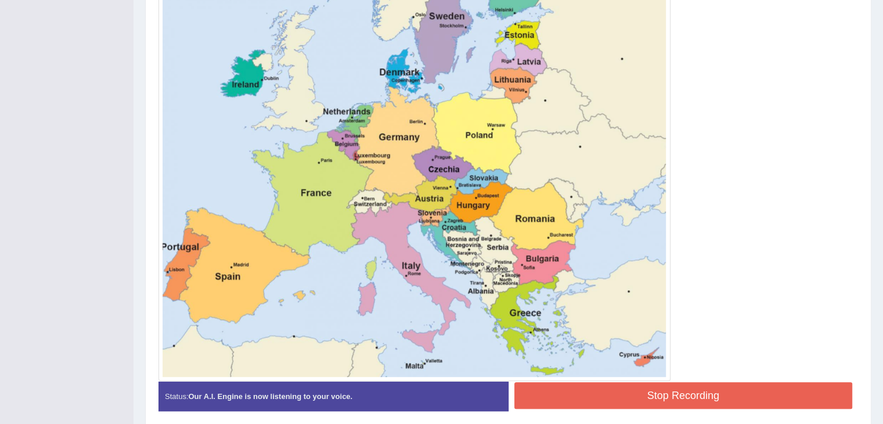
click at [686, 394] on button "Stop Recording" at bounding box center [683, 395] width 338 height 27
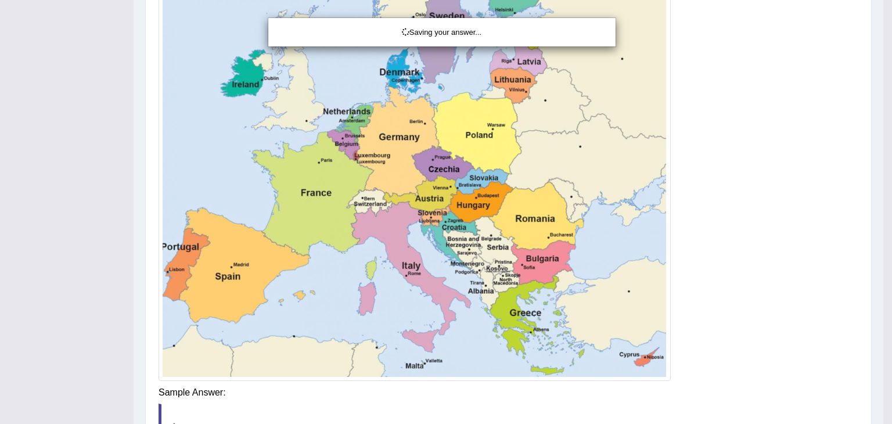
click at [882, 293] on div "Saving your answer..." at bounding box center [446, 212] width 892 height 424
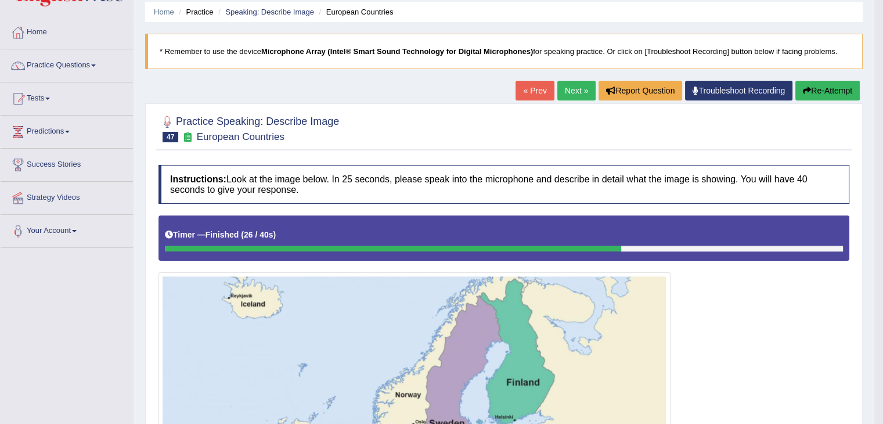
scroll to position [35, 0]
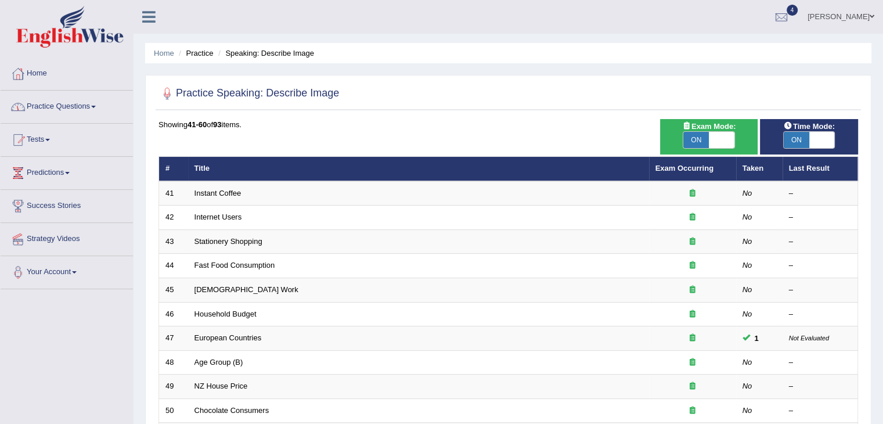
click at [35, 107] on link "Practice Questions" at bounding box center [67, 105] width 132 height 29
